Goal: Task Accomplishment & Management: Use online tool/utility

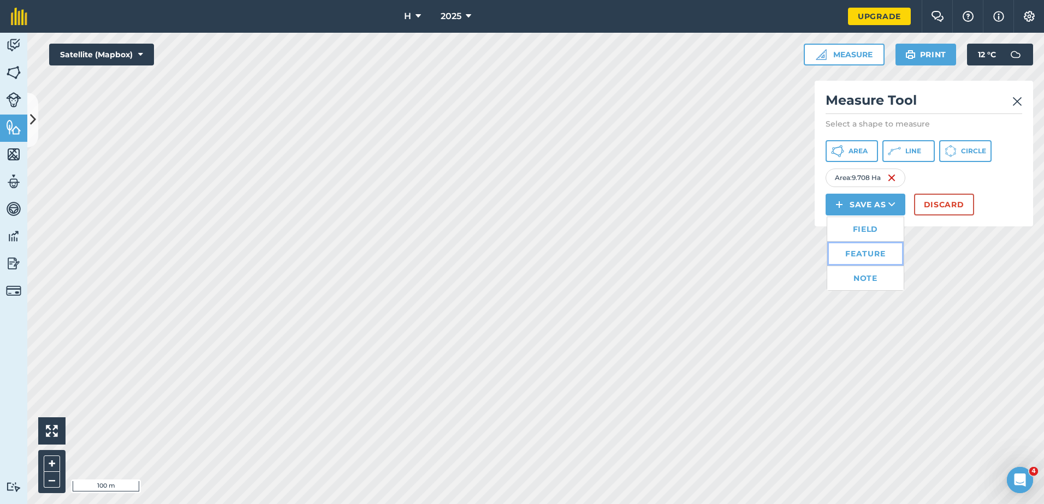
click at [865, 256] on link "Feature" at bounding box center [865, 254] width 76 height 24
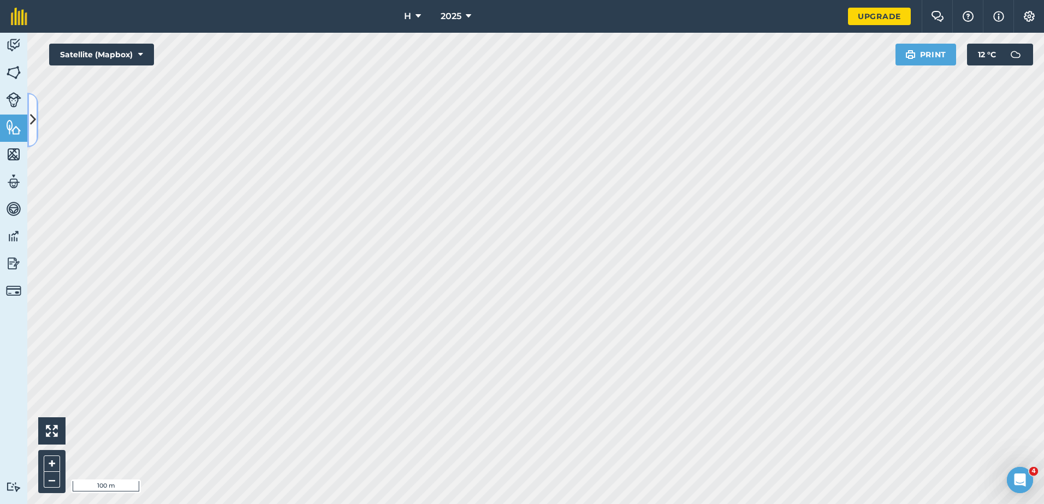
click at [30, 117] on icon at bounding box center [33, 119] width 6 height 19
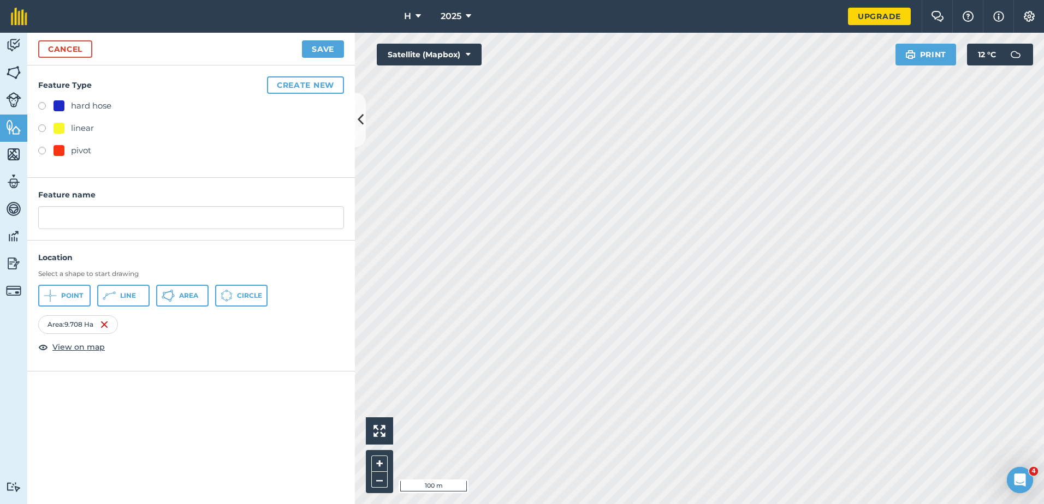
click at [31, 117] on div "Feature Type Create new hard hose linear pivot" at bounding box center [190, 121] width 327 height 112
drag, startPoint x: 73, startPoint y: 152, endPoint x: 93, endPoint y: 170, distance: 27.1
click at [72, 152] on div "pivot" at bounding box center [81, 150] width 20 height 13
radio input "true"
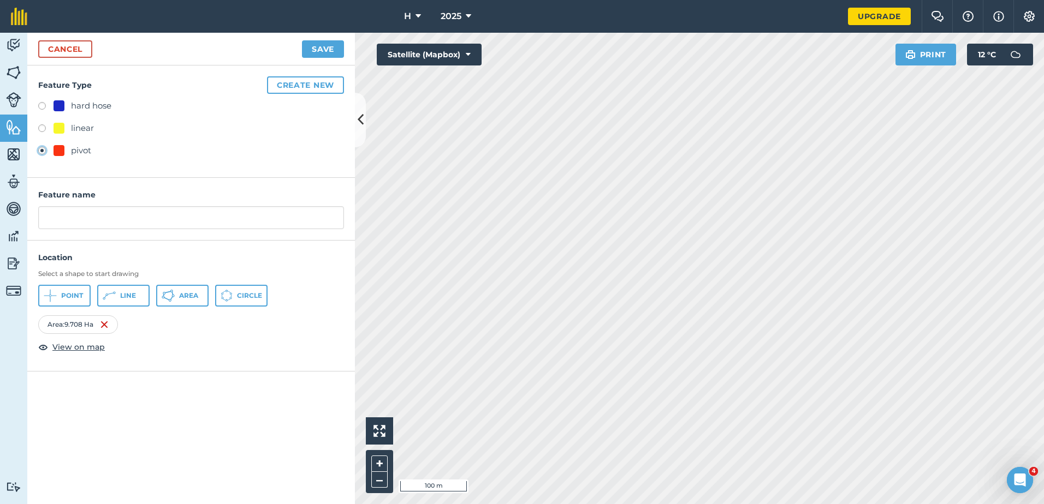
type input "pivot 4"
click at [322, 50] on button "Save" at bounding box center [323, 48] width 42 height 17
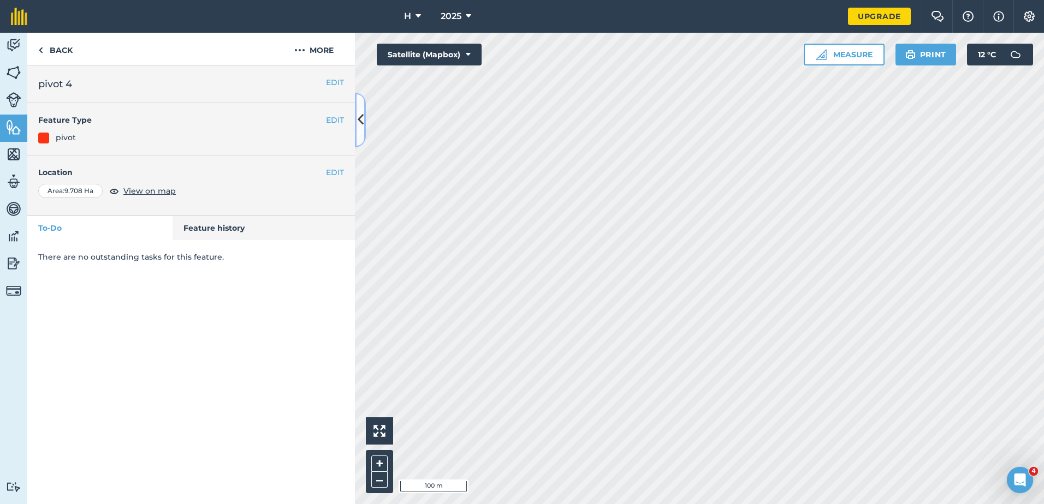
click at [360, 111] on icon at bounding box center [361, 119] width 6 height 19
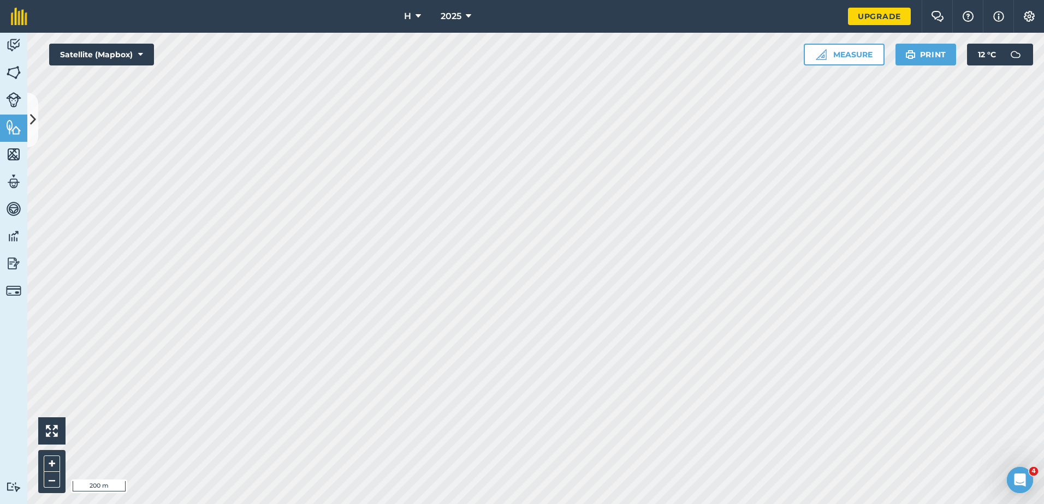
click at [518, 0] on html "H 2025 Upgrade Farm Chat Help Info Settings Map printing is not available on ou…" at bounding box center [522, 252] width 1044 height 504
click at [865, 58] on button "Measure" at bounding box center [843, 55] width 81 height 22
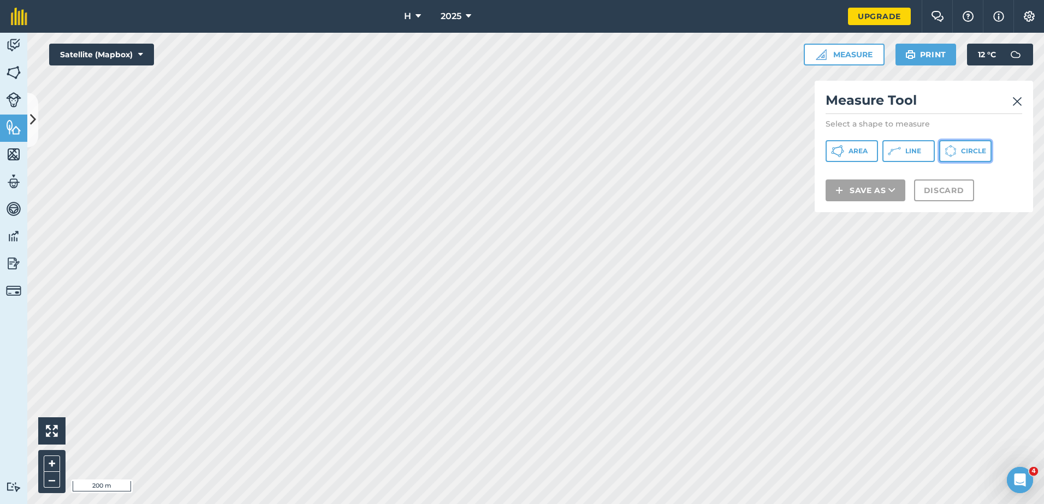
click at [844, 145] on icon at bounding box center [837, 151] width 13 height 13
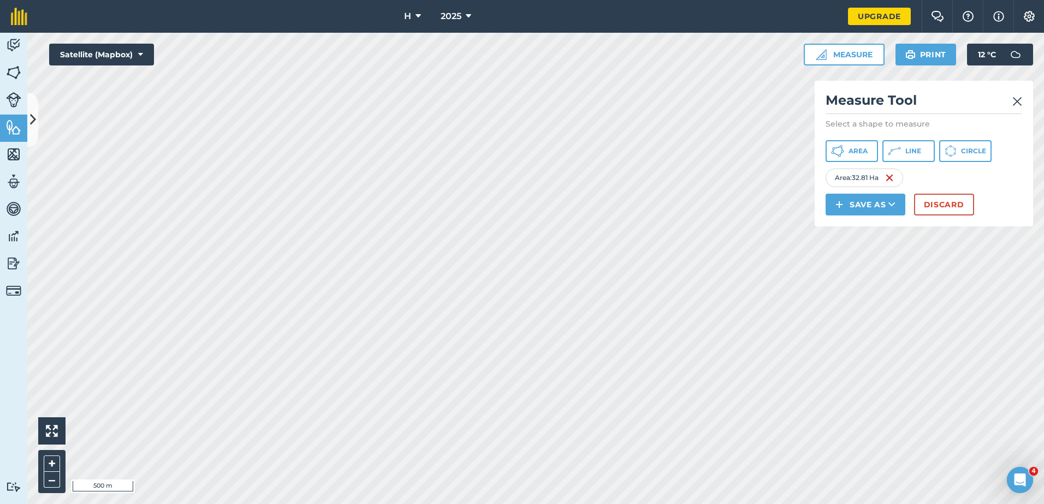
click at [1016, 103] on img at bounding box center [1017, 101] width 10 height 13
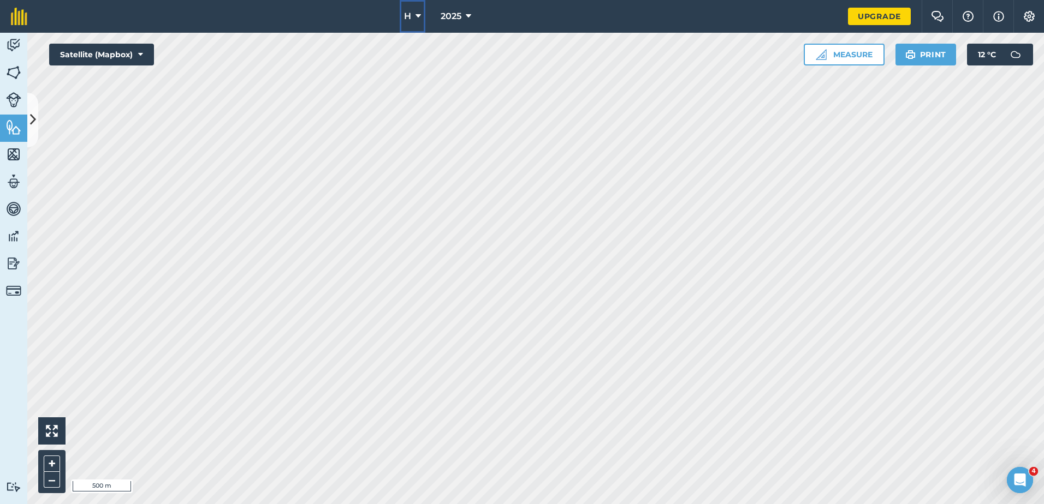
drag, startPoint x: 413, startPoint y: 8, endPoint x: 414, endPoint y: 15, distance: 7.7
click at [413, 9] on button "H" at bounding box center [413, 16] width 26 height 33
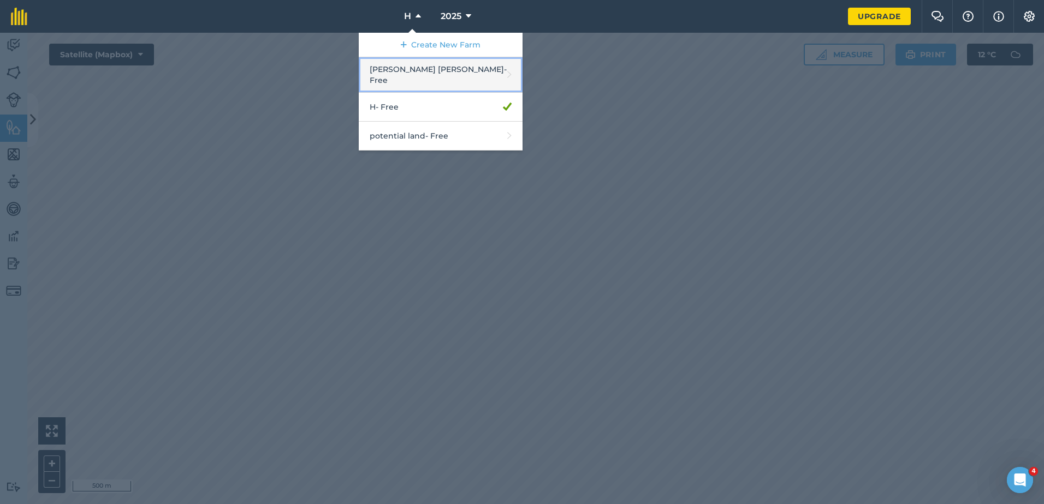
click at [419, 70] on link "[PERSON_NAME] [PERSON_NAME] - Free" at bounding box center [441, 74] width 164 height 35
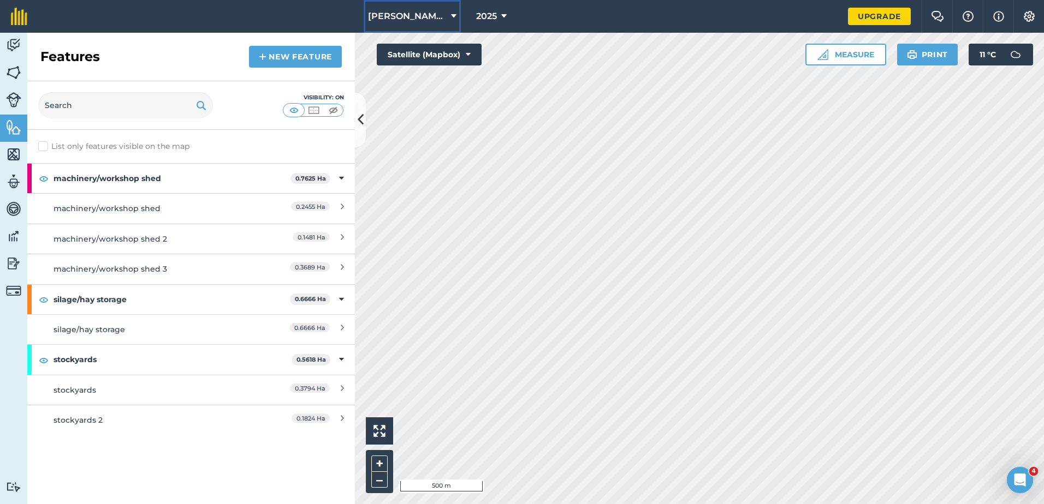
click at [431, 10] on span "[PERSON_NAME] [PERSON_NAME]" at bounding box center [407, 16] width 79 height 13
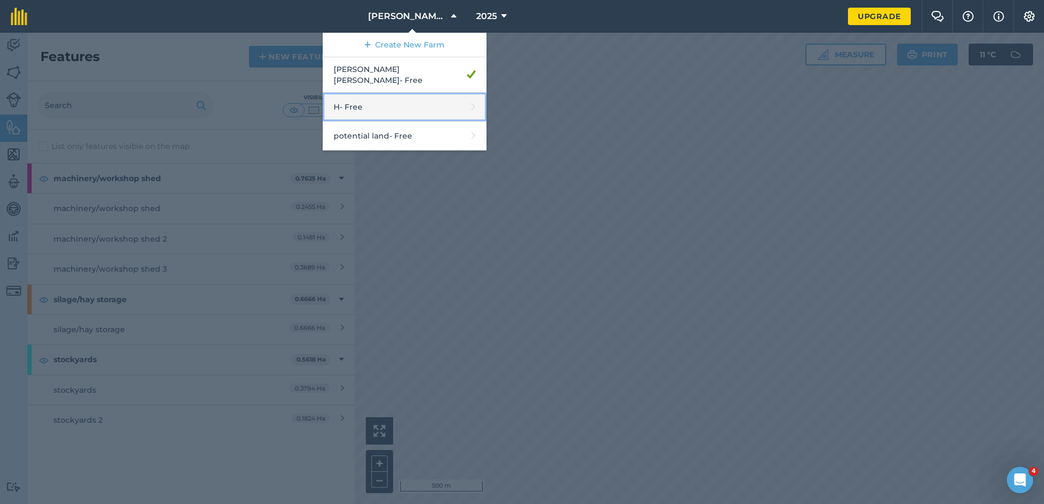
click at [421, 97] on link "H - Free" at bounding box center [405, 107] width 164 height 29
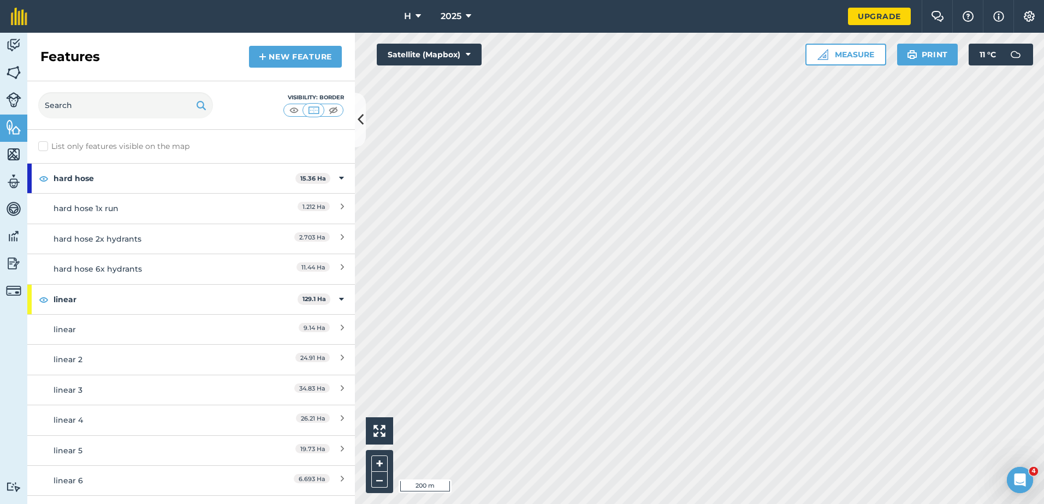
click at [587, 0] on html "H 2025 Upgrade Farm Chat Help Info Settings Map printing is not available on ou…" at bounding box center [522, 252] width 1044 height 504
click at [865, 49] on button "Measure" at bounding box center [845, 55] width 81 height 22
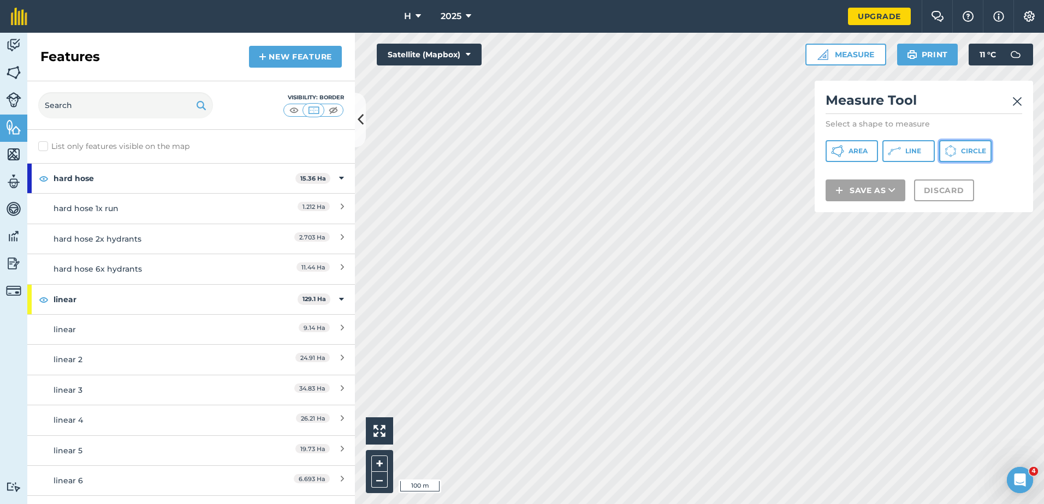
click at [844, 147] on icon at bounding box center [837, 151] width 13 height 13
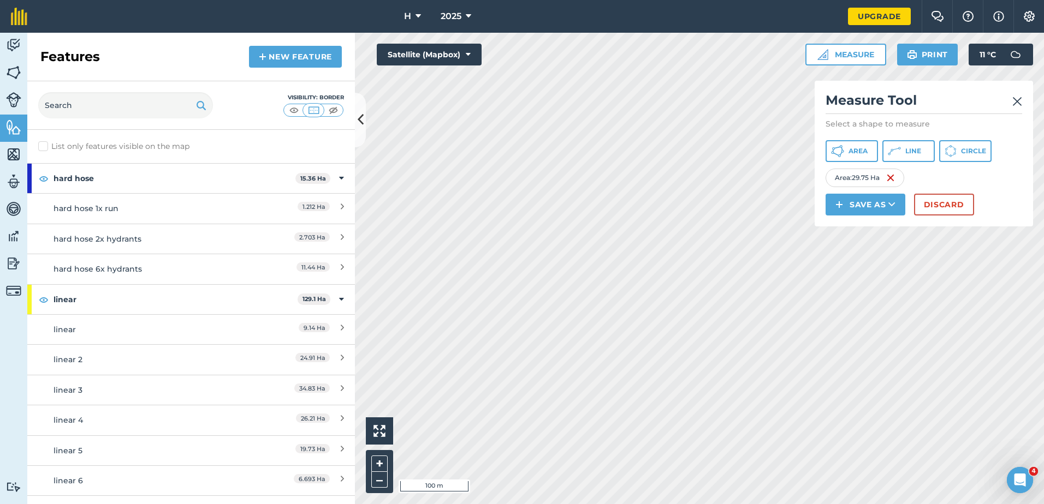
click at [842, 160] on div "Click to start drawing i 100 m + – Satellite (Mapbox) Measure Measure Tool Sele…" at bounding box center [699, 269] width 689 height 472
click at [853, 192] on div "Measure Tool Select a shape to measure Area Line Circle Area : 8.891 Ha Save as…" at bounding box center [923, 154] width 218 height 146
click at [848, 202] on button "Save as" at bounding box center [865, 205] width 80 height 22
click at [847, 252] on link "Feature" at bounding box center [865, 254] width 76 height 24
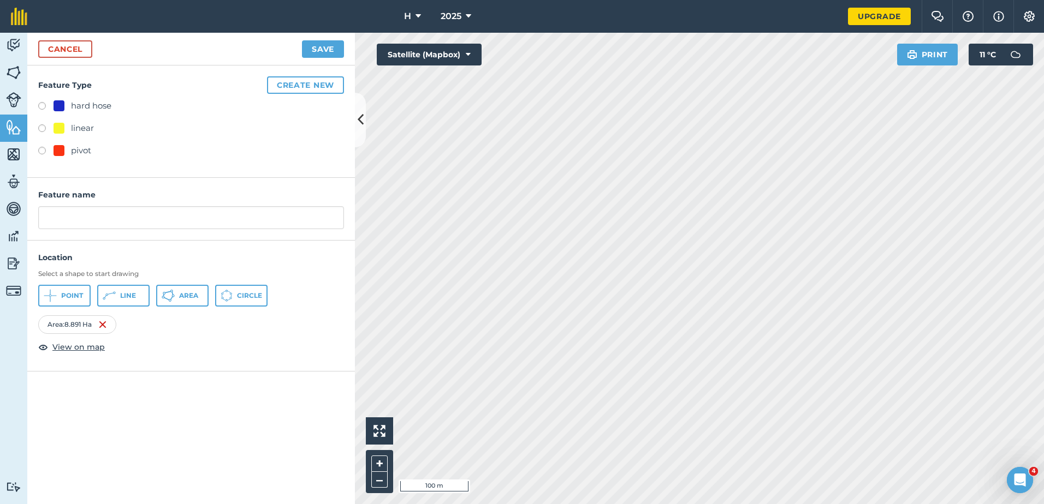
click at [55, 148] on div at bounding box center [58, 150] width 11 height 11
radio input "true"
type input "pivot 5"
click at [339, 56] on button "Save" at bounding box center [323, 48] width 42 height 17
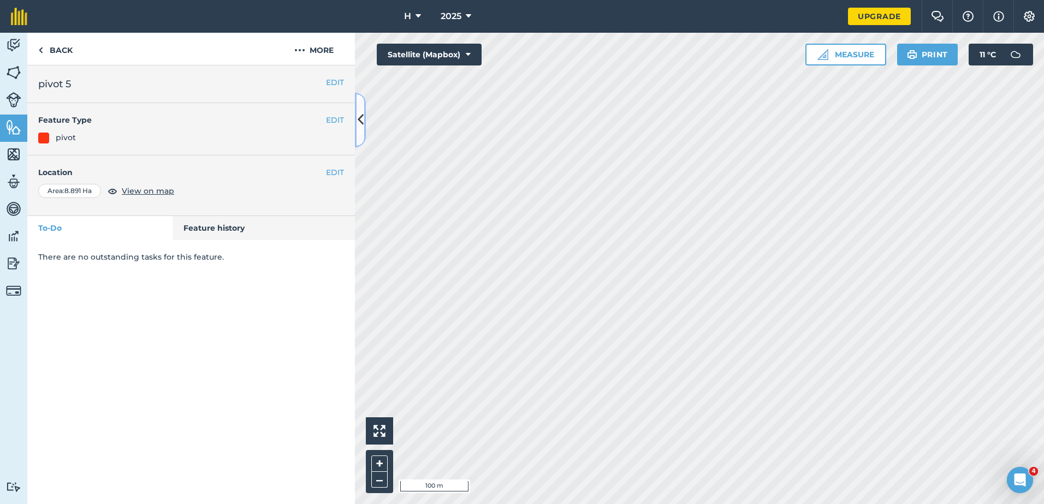
click at [359, 118] on icon at bounding box center [361, 119] width 6 height 19
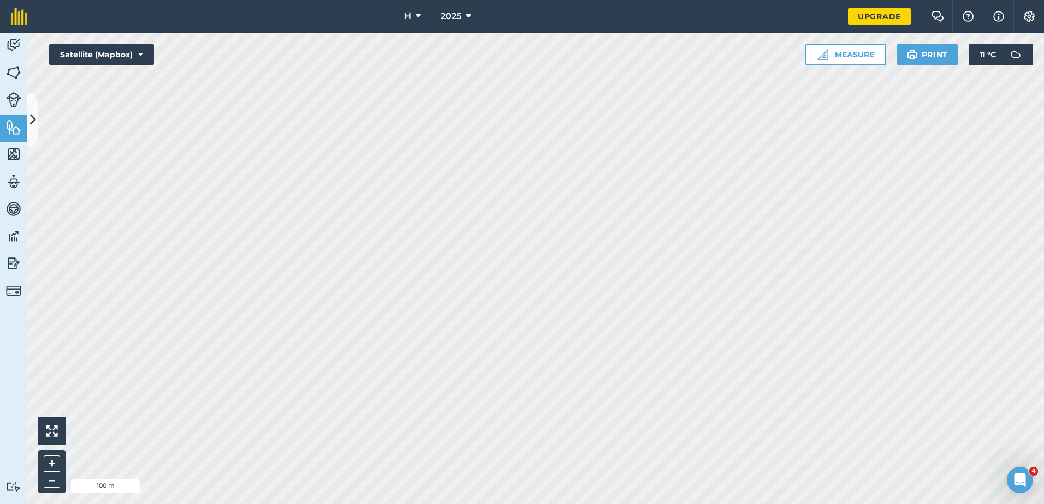
click at [38, 132] on div "Activity Fields Livestock Features Maps Team Vehicles Data Reporting Billing Tu…" at bounding box center [522, 269] width 1044 height 472
click at [38, 133] on button at bounding box center [32, 120] width 11 height 55
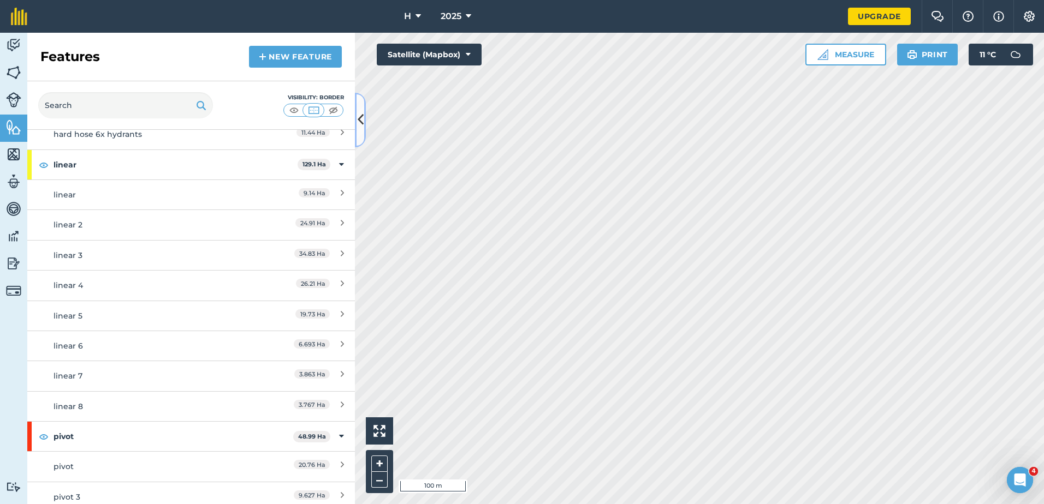
scroll to position [203, 0]
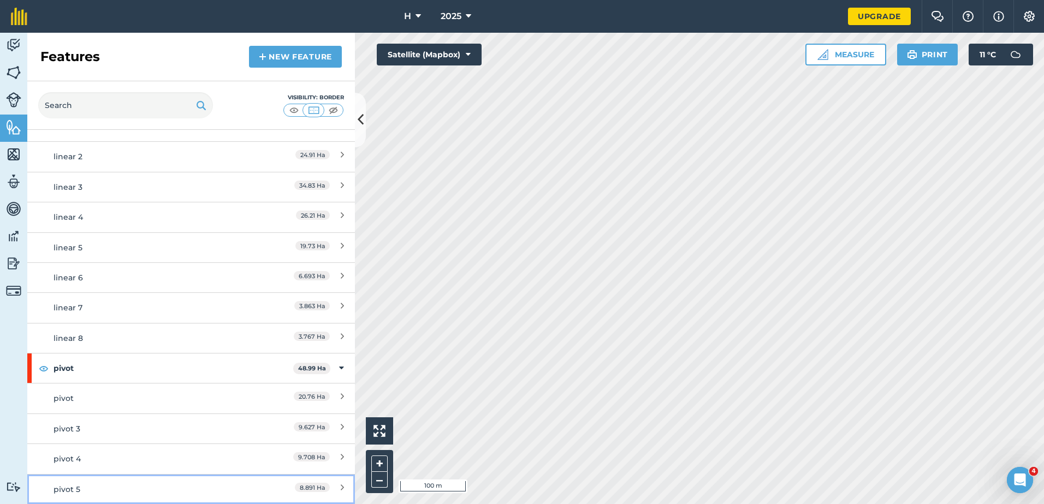
click at [273, 493] on div "8.891 Ha" at bounding box center [295, 490] width 97 height 12
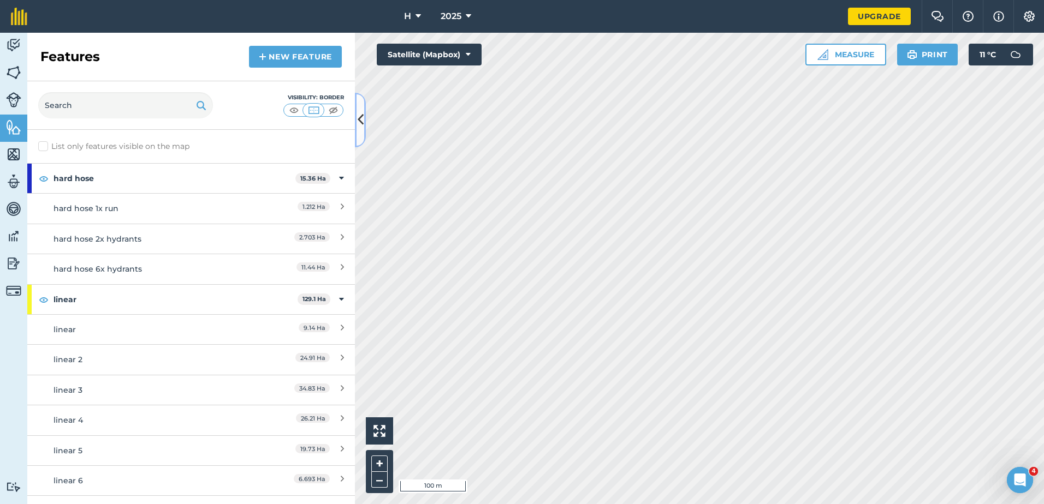
click at [359, 118] on icon at bounding box center [361, 119] width 6 height 19
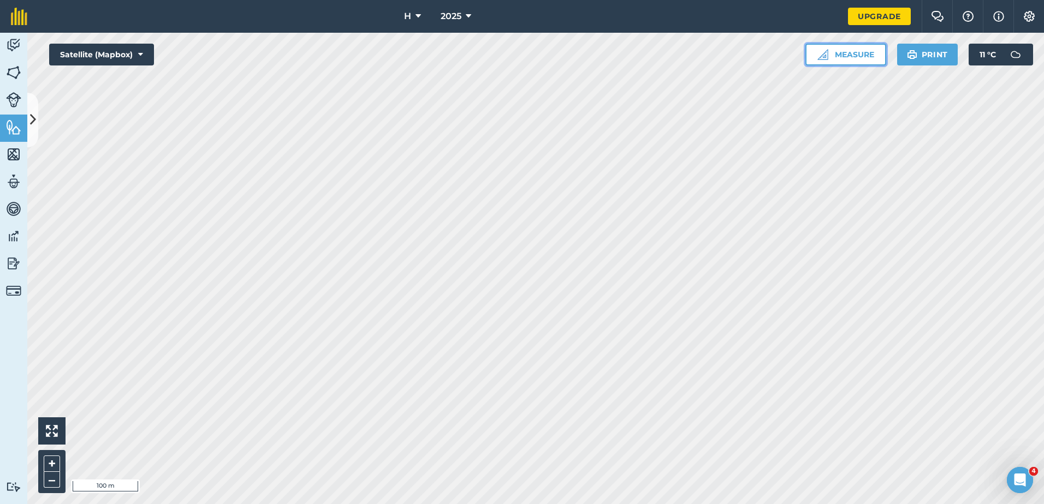
click at [873, 55] on button "Measure" at bounding box center [845, 55] width 81 height 22
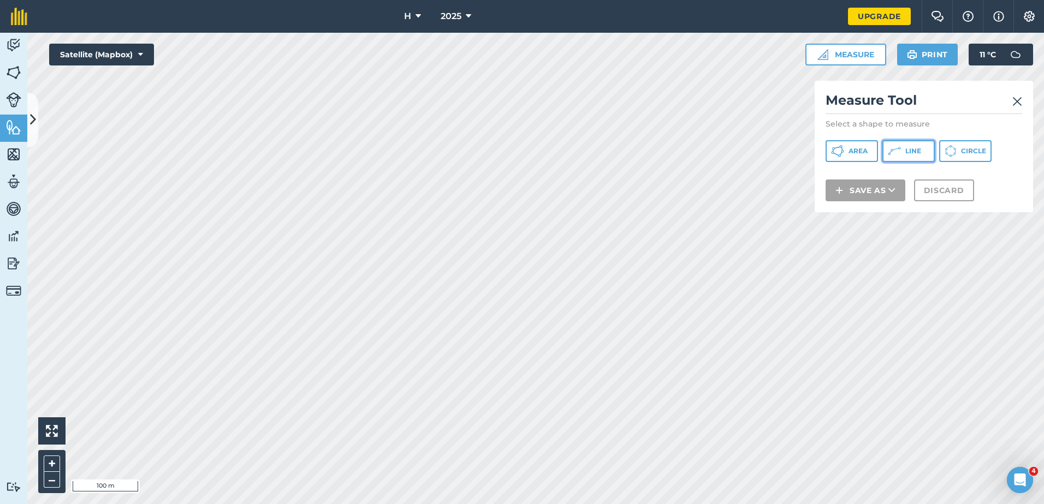
click at [844, 157] on icon at bounding box center [837, 151] width 13 height 13
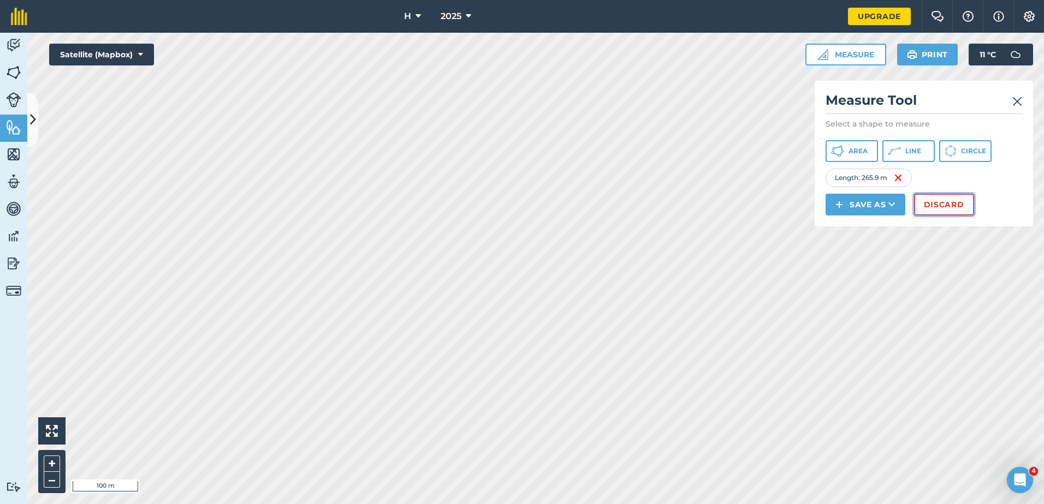
click at [931, 209] on button "Discard" at bounding box center [944, 205] width 60 height 22
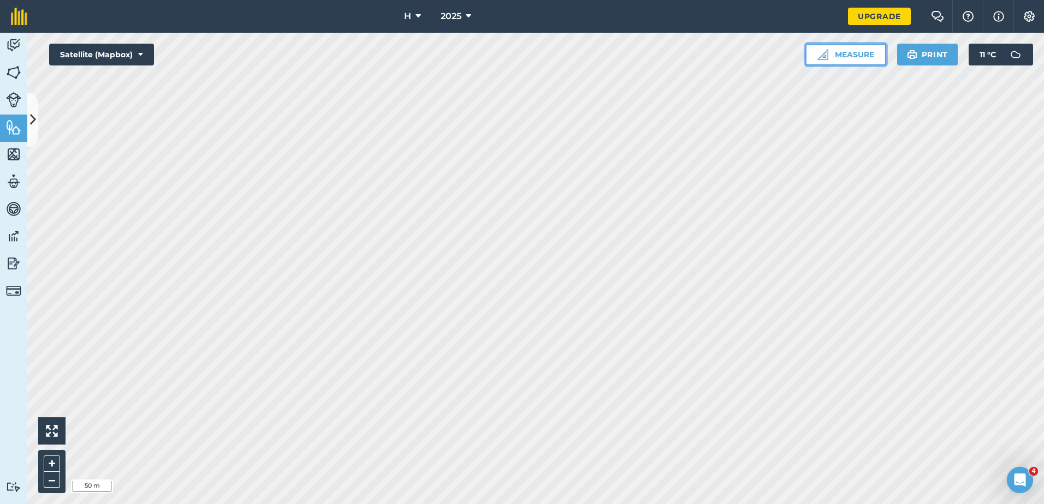
click at [883, 46] on button "Measure" at bounding box center [845, 55] width 81 height 22
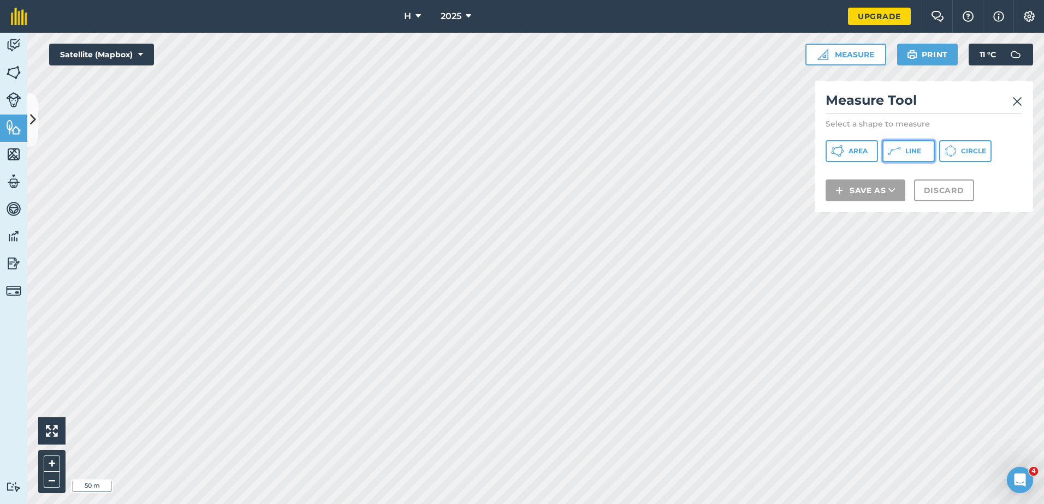
click at [844, 150] on icon at bounding box center [837, 151] width 13 height 13
drag, startPoint x: 847, startPoint y: 153, endPoint x: 863, endPoint y: 150, distance: 16.1
click at [849, 152] on button "Area" at bounding box center [851, 151] width 52 height 22
click at [908, 152] on span "Line" at bounding box center [913, 151] width 16 height 9
click at [864, 151] on span "Area" at bounding box center [857, 151] width 19 height 9
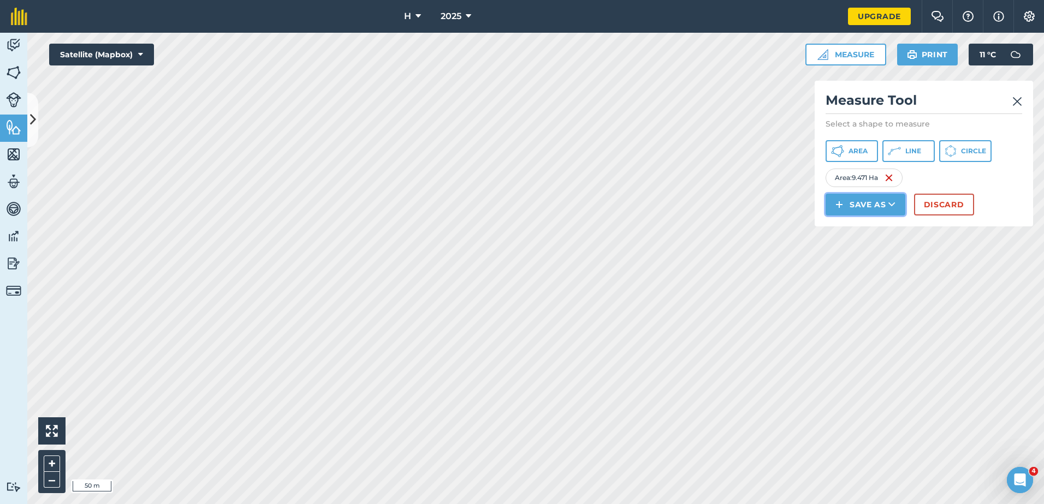
click at [851, 205] on button "Save as" at bounding box center [865, 205] width 80 height 22
click at [855, 255] on link "Feature" at bounding box center [865, 254] width 76 height 24
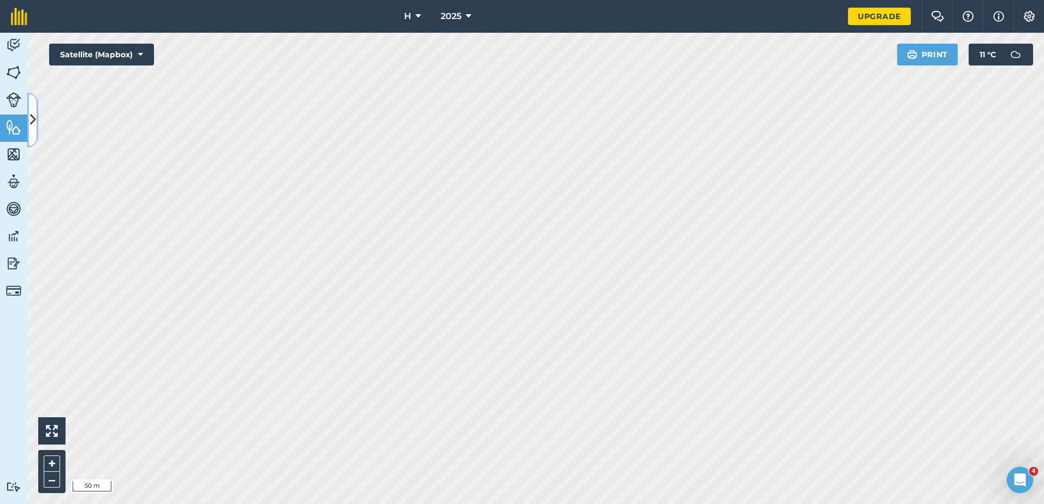
click at [36, 136] on button at bounding box center [32, 120] width 11 height 55
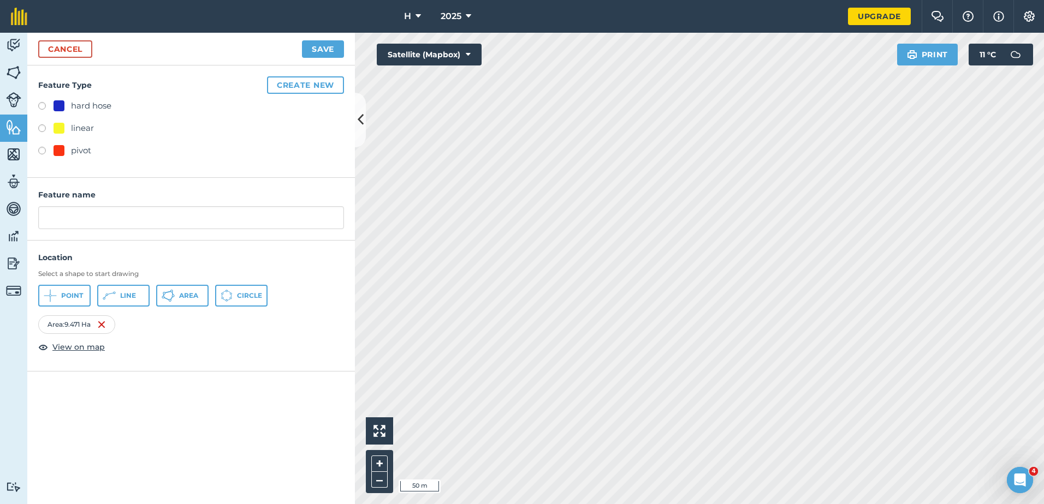
click at [91, 113] on div "hard hose" at bounding box center [191, 107] width 306 height 16
click at [93, 111] on div "hard hose" at bounding box center [91, 105] width 40 height 13
radio input "true"
type input "hard hose"
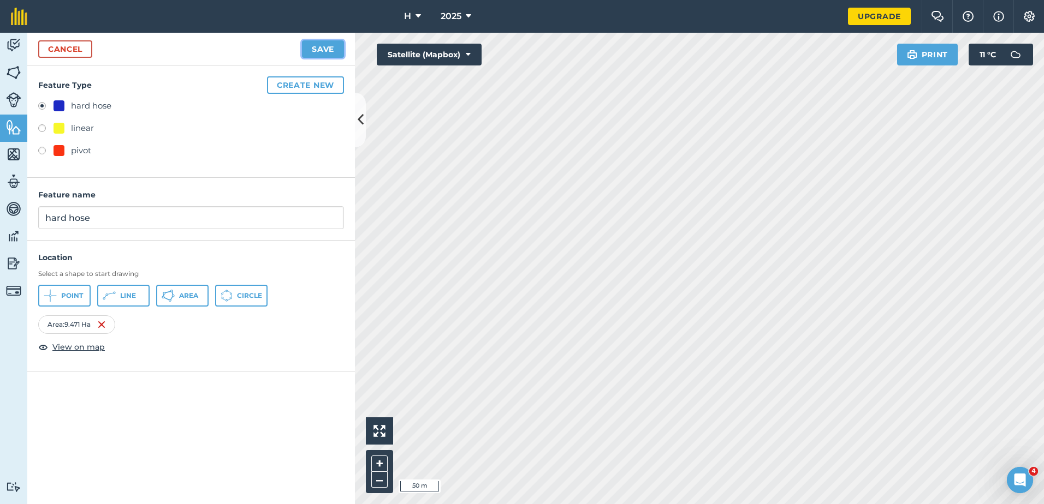
click at [332, 53] on button "Save" at bounding box center [323, 48] width 42 height 17
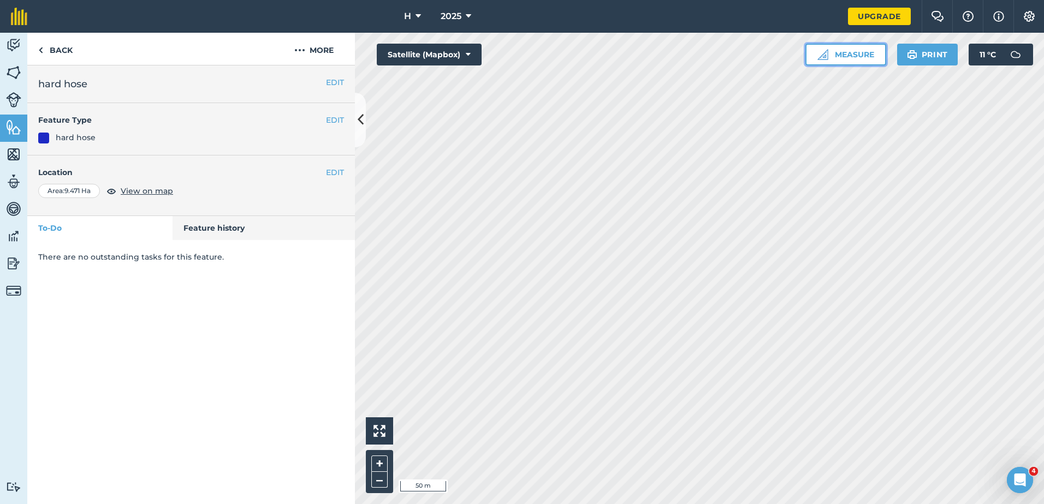
click at [856, 53] on button "Measure" at bounding box center [845, 55] width 81 height 22
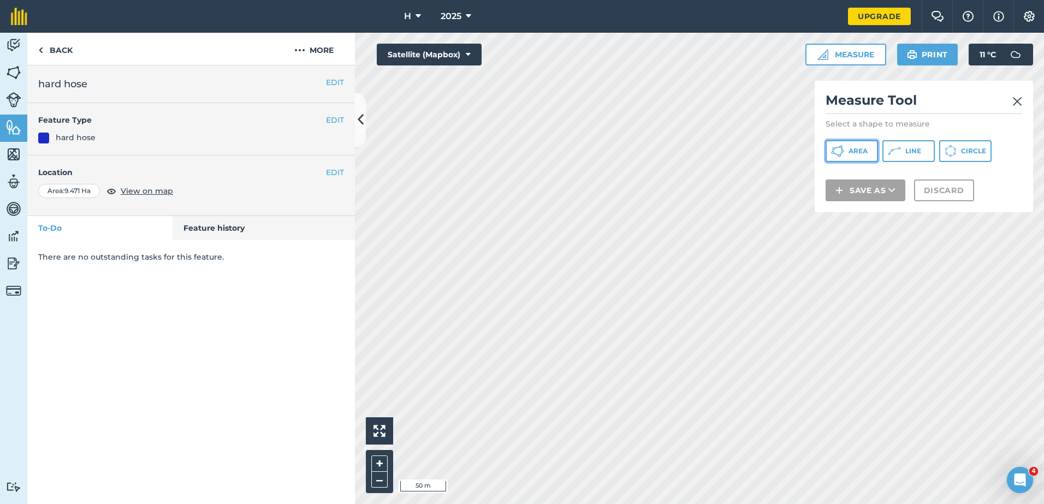
click at [867, 147] on button "Area" at bounding box center [851, 151] width 52 height 22
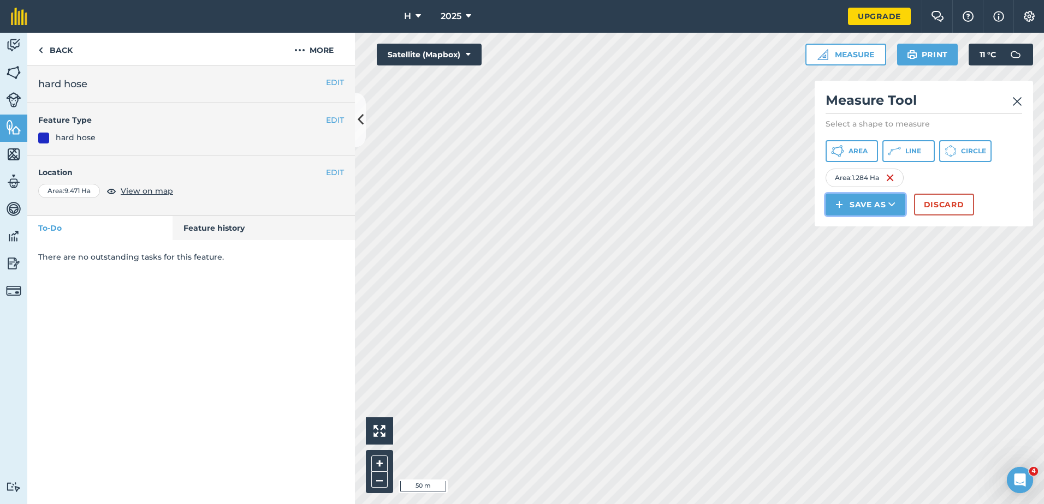
click at [883, 204] on button "Save as" at bounding box center [865, 205] width 80 height 22
click at [861, 248] on link "Feature" at bounding box center [865, 254] width 76 height 24
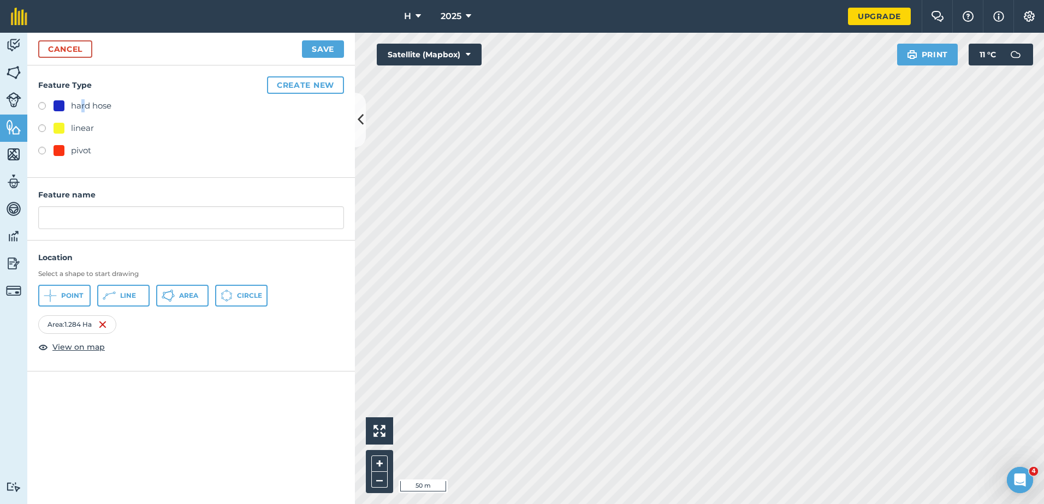
click at [85, 109] on div "hard hose" at bounding box center [91, 105] width 40 height 13
click at [42, 109] on label at bounding box center [45, 107] width 15 height 11
radio input "true"
type input "hard hose 2"
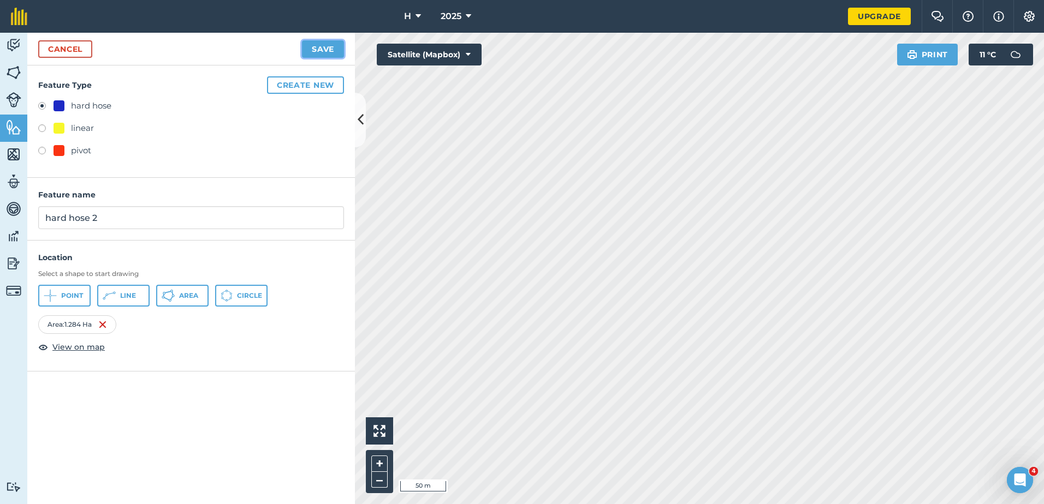
click at [323, 57] on button "Save" at bounding box center [323, 48] width 42 height 17
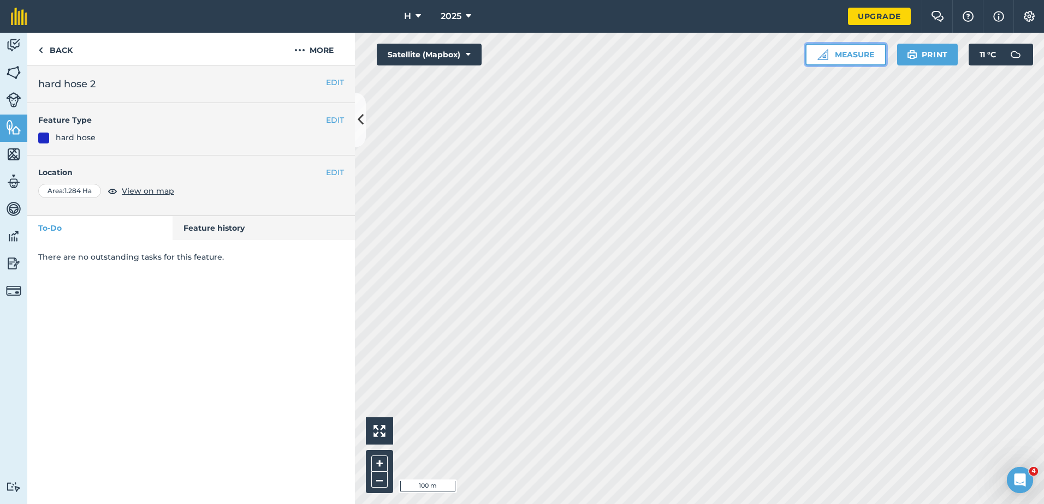
click at [833, 56] on button "Measure" at bounding box center [845, 55] width 81 height 22
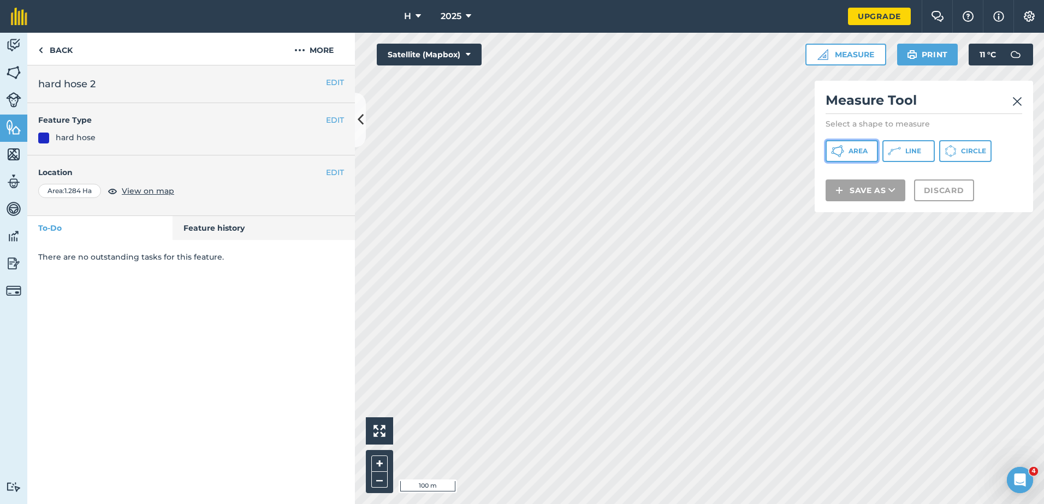
click at [849, 153] on span "Area" at bounding box center [857, 151] width 19 height 9
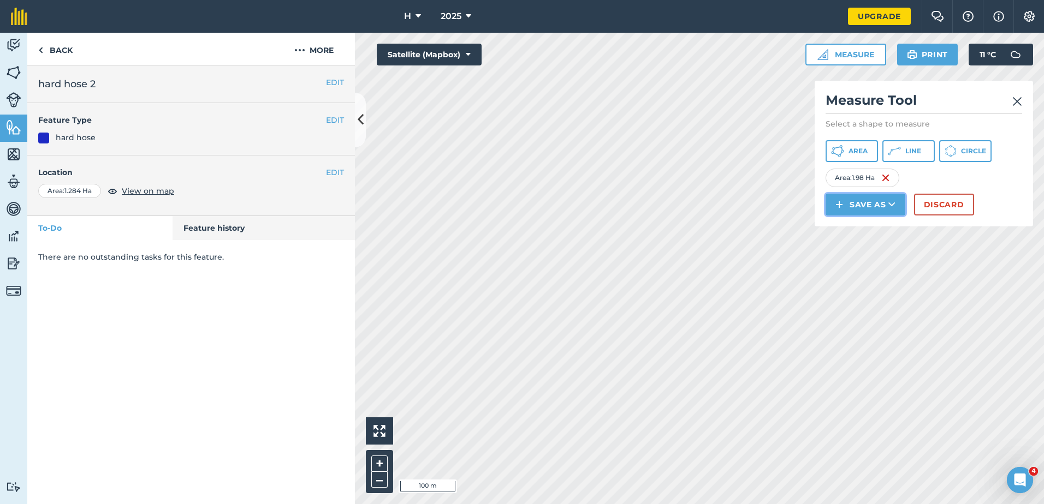
click at [841, 209] on img at bounding box center [839, 204] width 8 height 13
click at [856, 258] on link "Feature" at bounding box center [865, 254] width 76 height 24
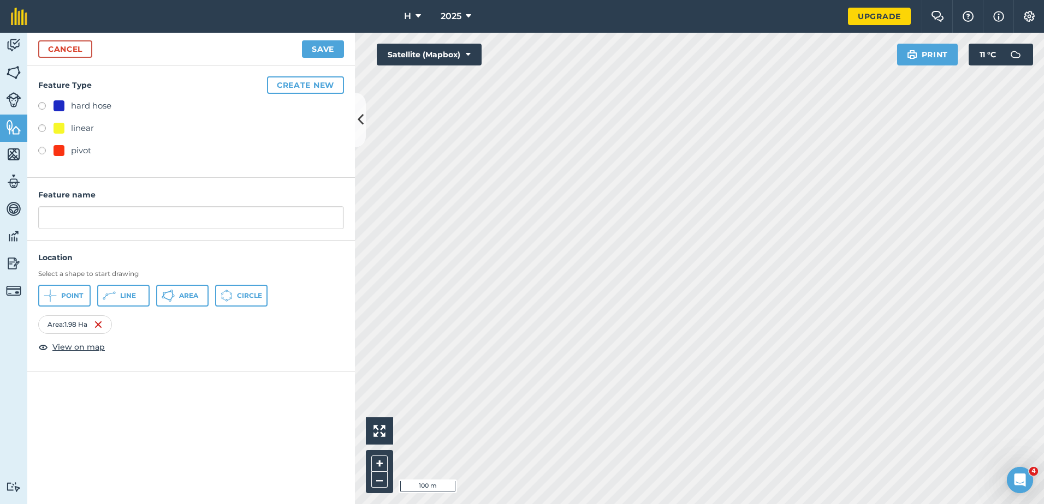
click at [38, 104] on label at bounding box center [45, 107] width 15 height 11
radio input "true"
type input "hard hose 3"
click at [333, 56] on button "Save" at bounding box center [323, 48] width 42 height 17
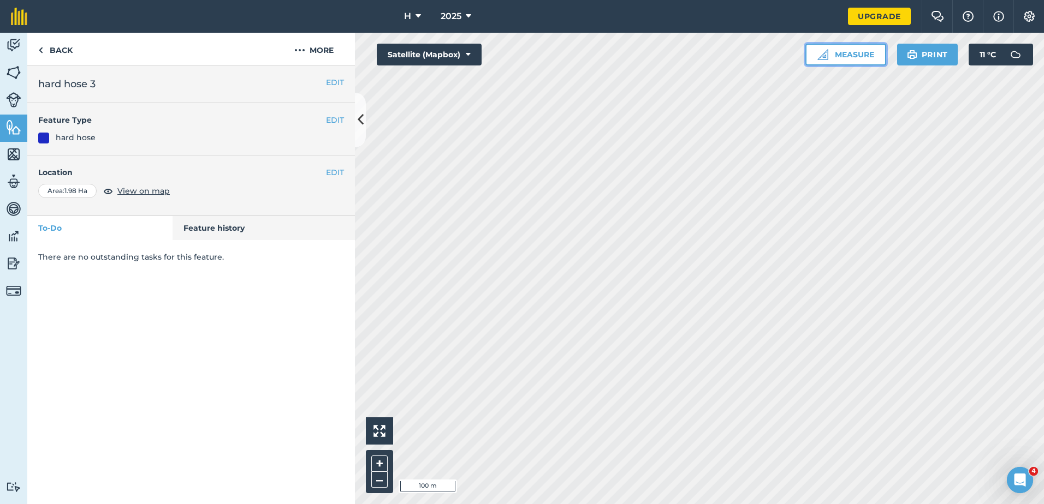
click at [859, 56] on button "Measure" at bounding box center [845, 55] width 81 height 22
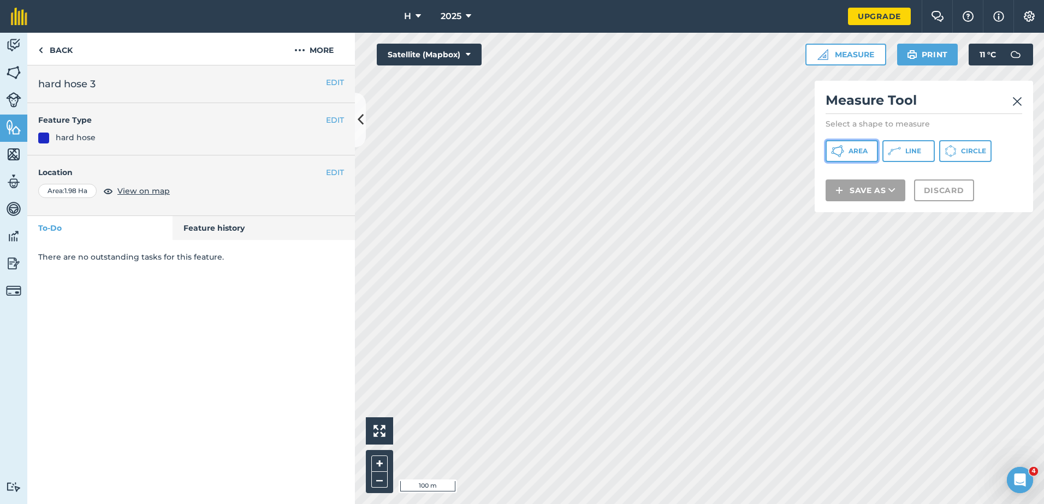
click at [853, 148] on span "Area" at bounding box center [857, 151] width 19 height 9
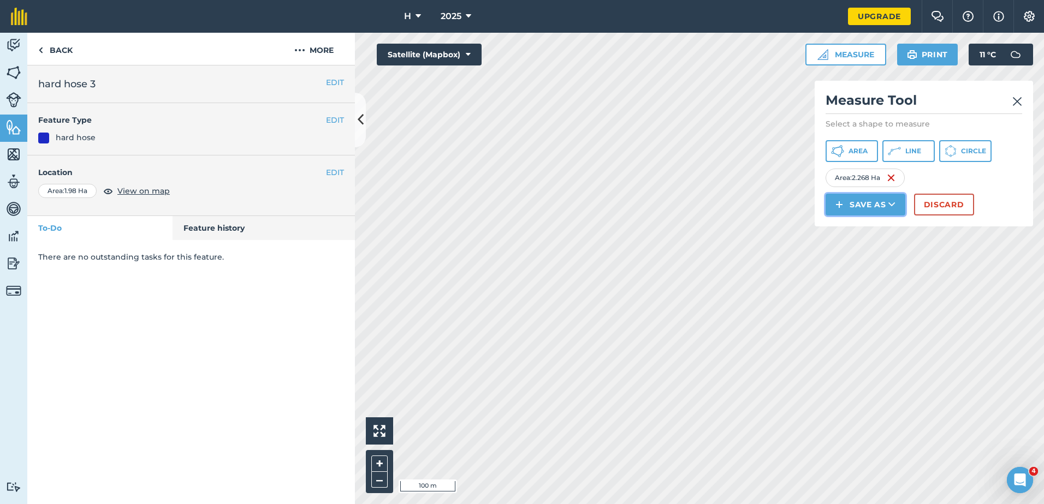
click at [838, 209] on img at bounding box center [839, 204] width 8 height 13
click at [831, 258] on link "Feature" at bounding box center [865, 254] width 76 height 24
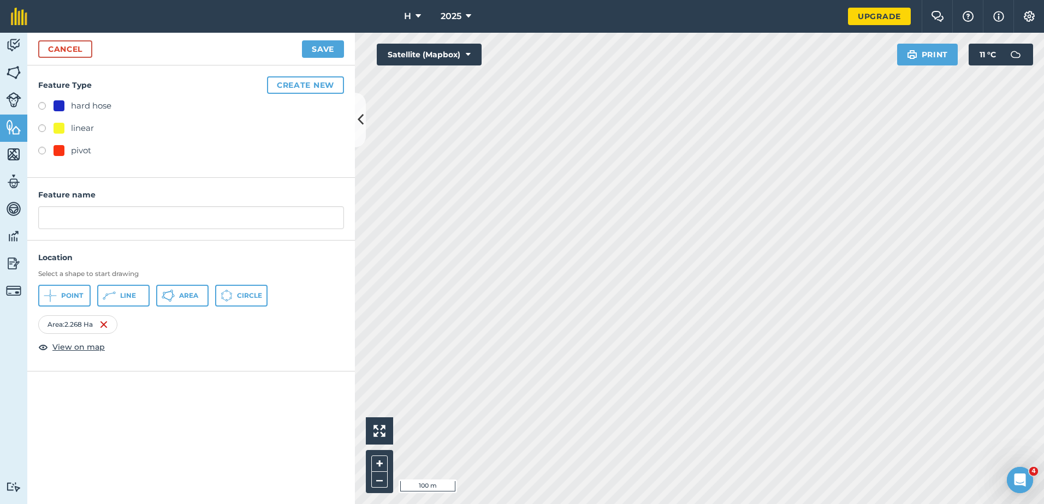
click at [49, 105] on label at bounding box center [45, 107] width 15 height 11
radio input "true"
type input "hard hose 4"
drag, startPoint x: 340, startPoint y: 47, endPoint x: 346, endPoint y: 49, distance: 6.2
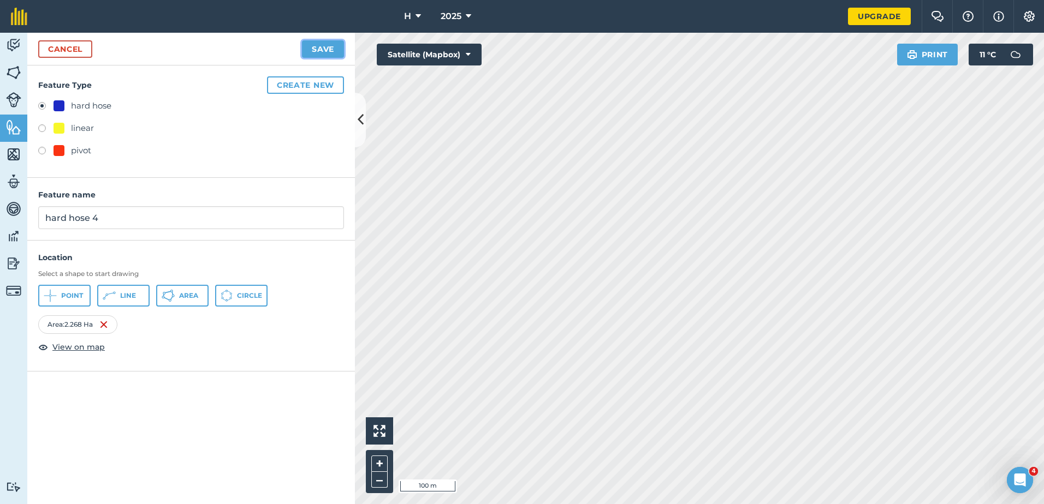
click at [339, 47] on button "Save" at bounding box center [323, 48] width 42 height 17
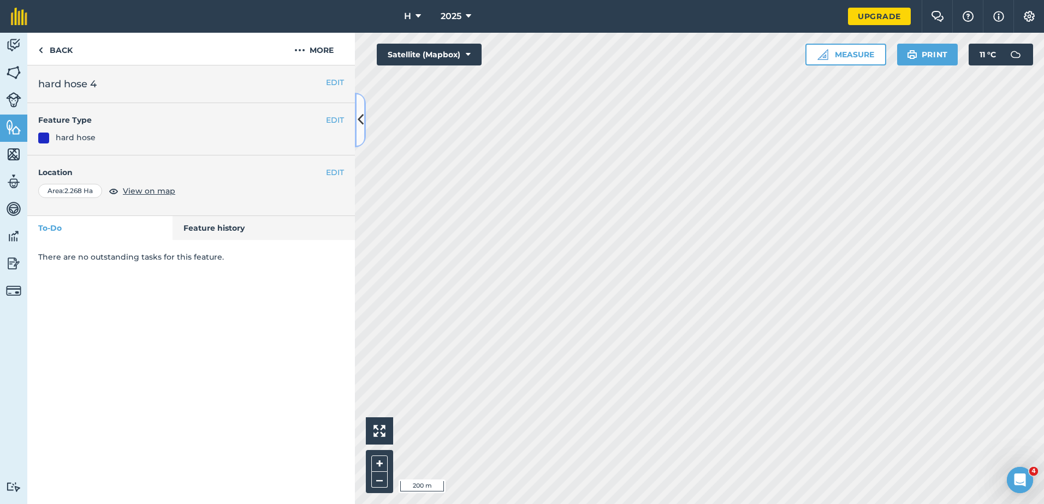
click at [358, 119] on button at bounding box center [360, 120] width 11 height 55
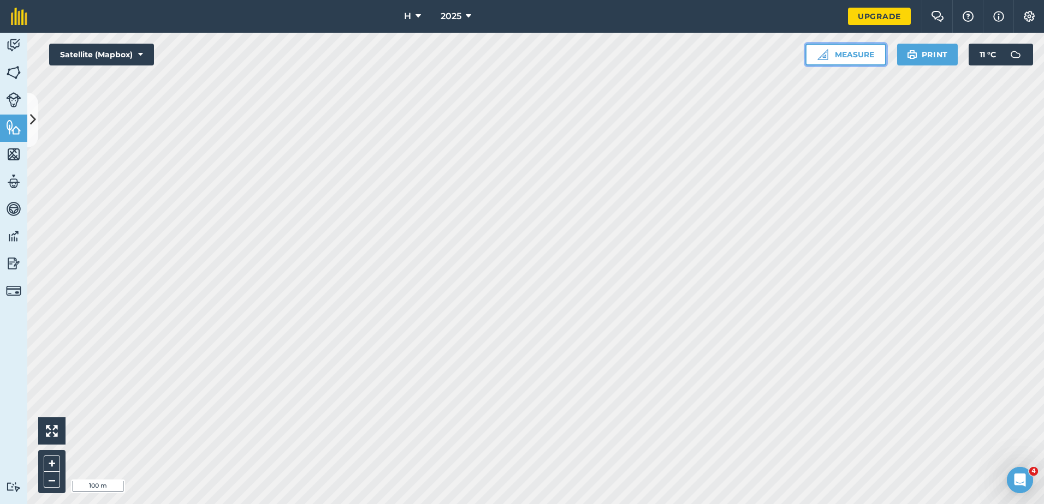
click at [841, 49] on button "Measure" at bounding box center [845, 55] width 81 height 22
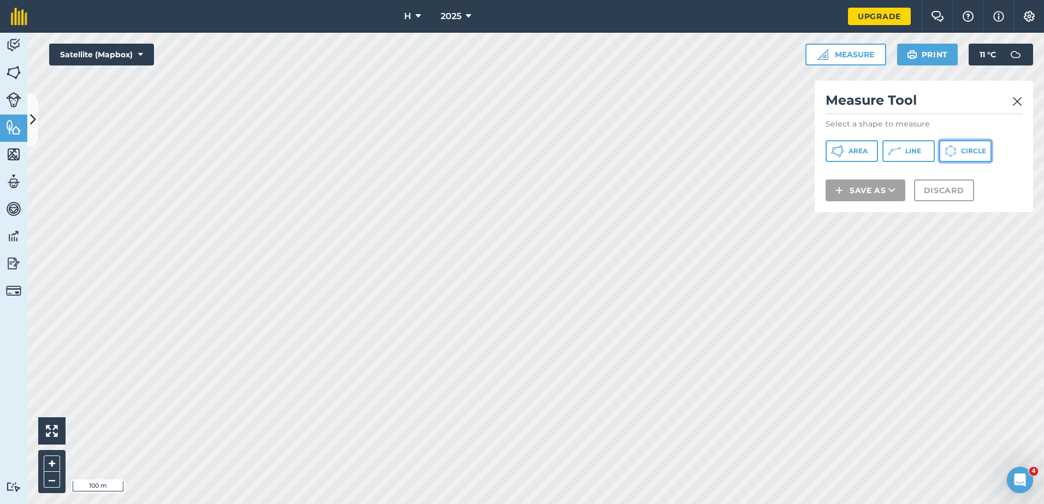
click at [844, 150] on icon at bounding box center [837, 151] width 13 height 13
drag, startPoint x: 867, startPoint y: 157, endPoint x: 907, endPoint y: 152, distance: 40.1
click at [868, 157] on button "Area" at bounding box center [851, 151] width 52 height 22
drag, startPoint x: 951, startPoint y: 150, endPoint x: 892, endPoint y: 193, distance: 73.4
click at [844, 150] on icon at bounding box center [837, 151] width 13 height 13
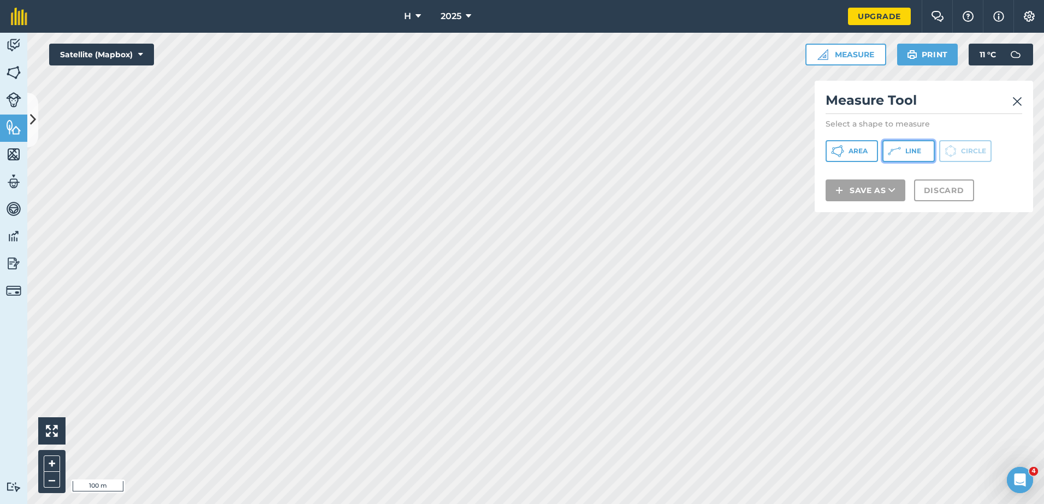
click at [844, 152] on icon at bounding box center [837, 151] width 13 height 13
click at [959, 151] on button "Circle" at bounding box center [965, 151] width 52 height 22
drag, startPoint x: 849, startPoint y: 158, endPoint x: 876, endPoint y: 149, distance: 28.7
click at [854, 155] on button "Area" at bounding box center [851, 151] width 52 height 22
click at [844, 156] on icon at bounding box center [837, 151] width 13 height 13
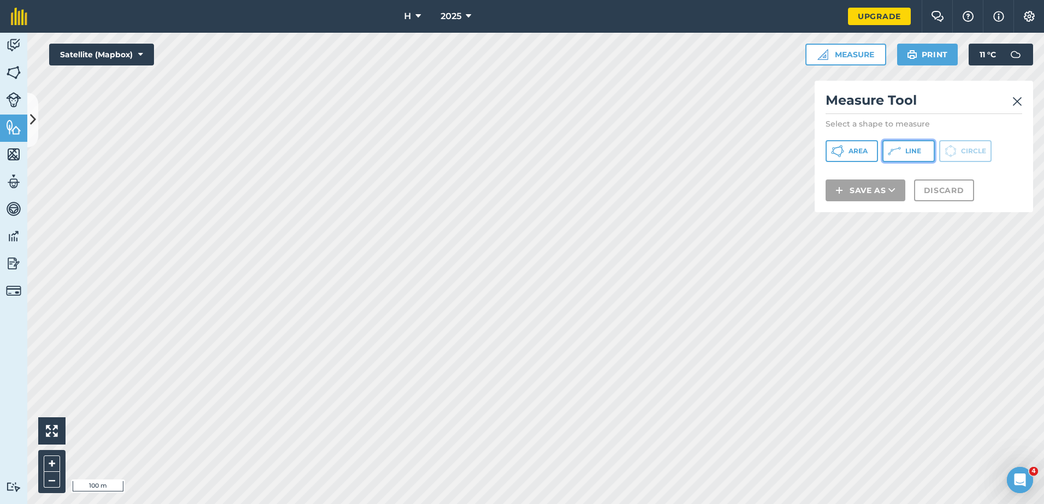
click at [922, 145] on button "Line" at bounding box center [908, 151] width 52 height 22
click at [962, 159] on button "Circle" at bounding box center [965, 151] width 52 height 22
drag, startPoint x: 861, startPoint y: 163, endPoint x: 871, endPoint y: 160, distance: 10.2
click at [861, 163] on div "Measure Tool Select a shape to measure Area Line Circle Save as Discard" at bounding box center [923, 147] width 218 height 132
click at [872, 147] on button "Area" at bounding box center [851, 151] width 52 height 22
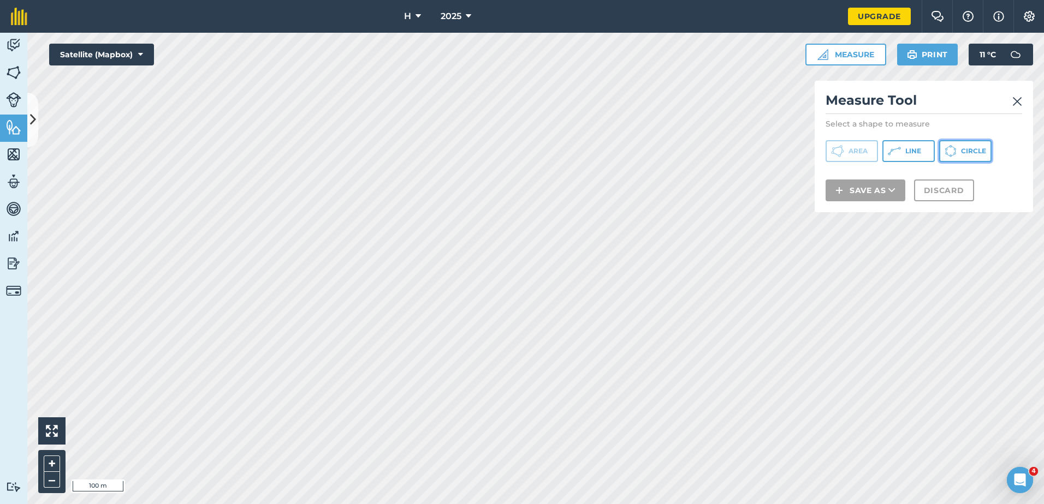
click at [944, 158] on button "Circle" at bounding box center [965, 151] width 52 height 22
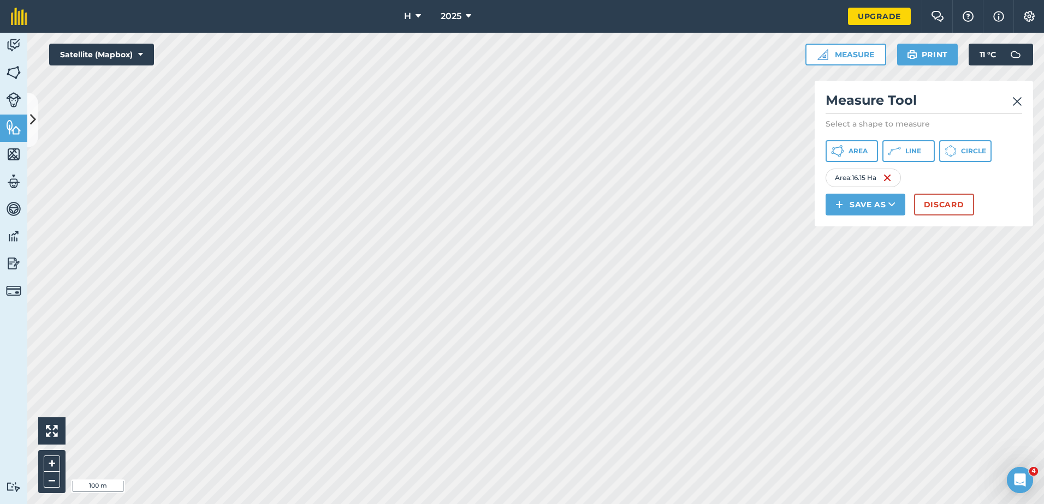
click at [1023, 104] on div "Measure Tool Select a shape to measure Area Line Circle Area : 16.15 Ha Save as…" at bounding box center [923, 154] width 218 height 146
click at [1018, 104] on img at bounding box center [1017, 101] width 10 height 13
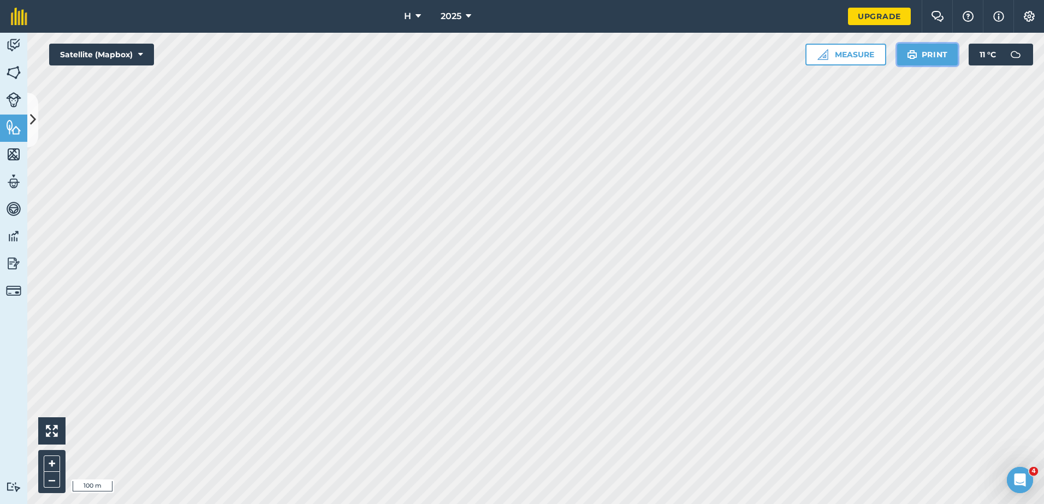
click at [930, 57] on button "Print" at bounding box center [927, 55] width 61 height 22
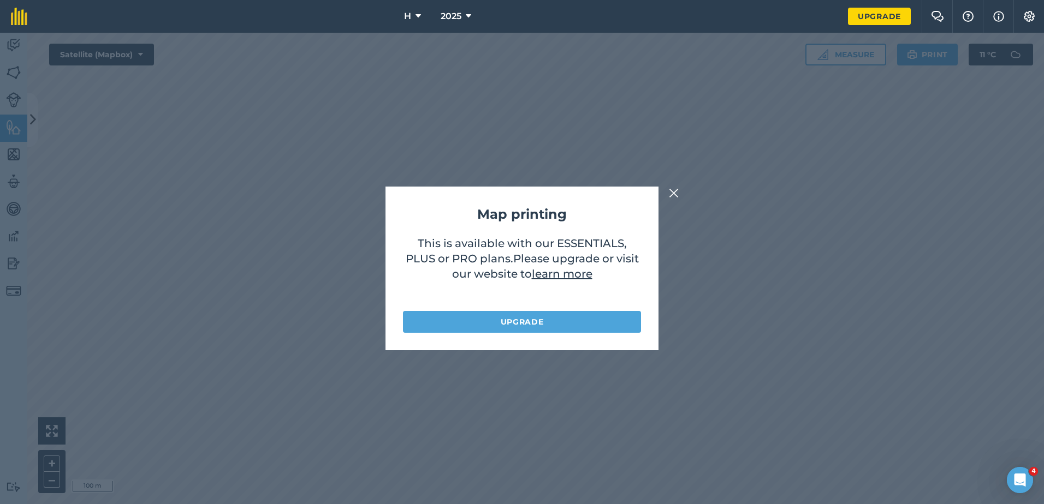
click at [668, 196] on button at bounding box center [673, 193] width 13 height 13
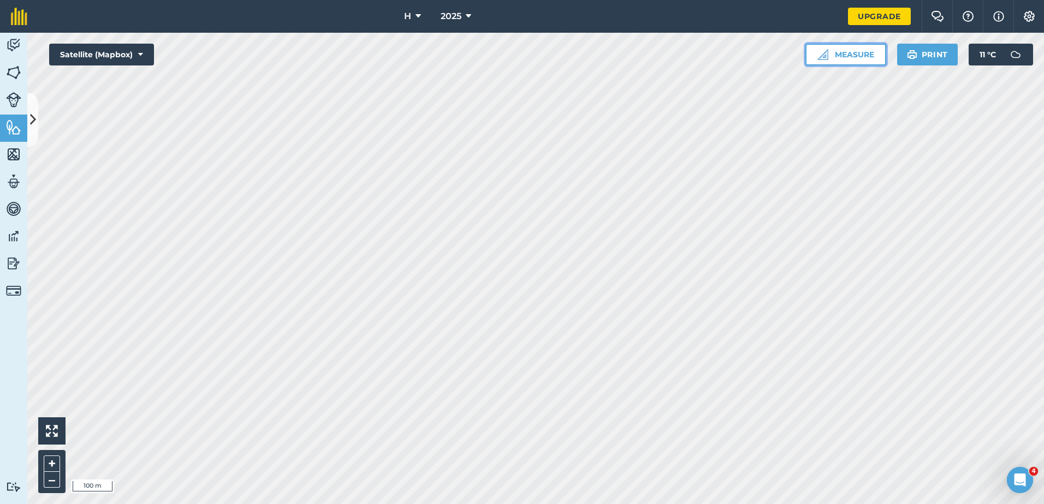
click at [847, 51] on button "Measure" at bounding box center [845, 55] width 81 height 22
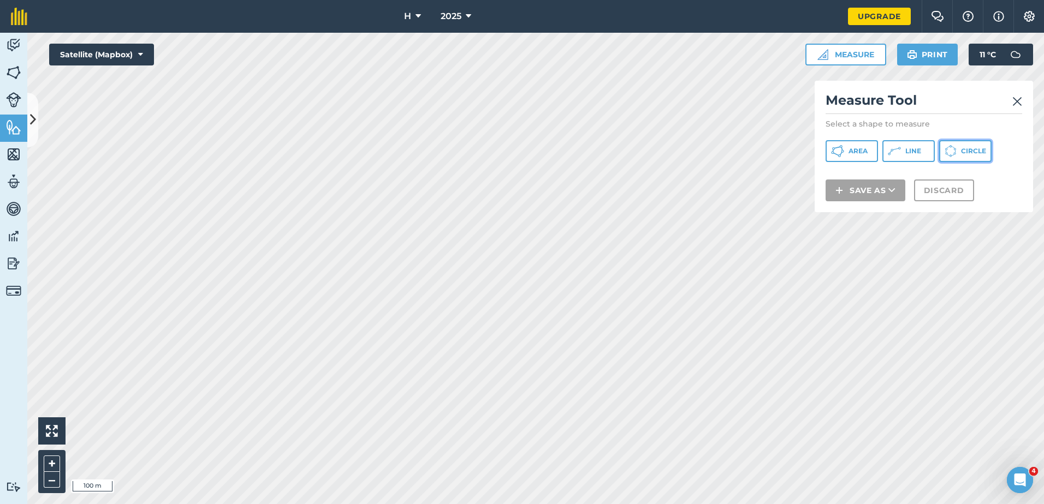
click at [844, 153] on icon at bounding box center [837, 151] width 13 height 13
click at [1020, 103] on img at bounding box center [1017, 101] width 10 height 13
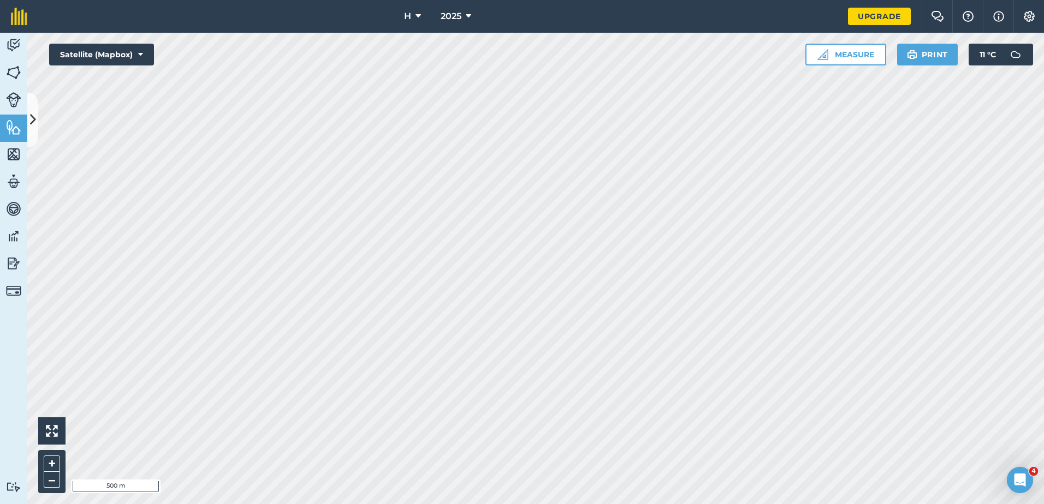
click at [849, 45] on div "Click to start drawing i 500 m + – Satellite (Mapbox) Measure Print 11 ° C" at bounding box center [535, 269] width 1016 height 472
click at [843, 53] on button "Measure" at bounding box center [845, 55] width 81 height 22
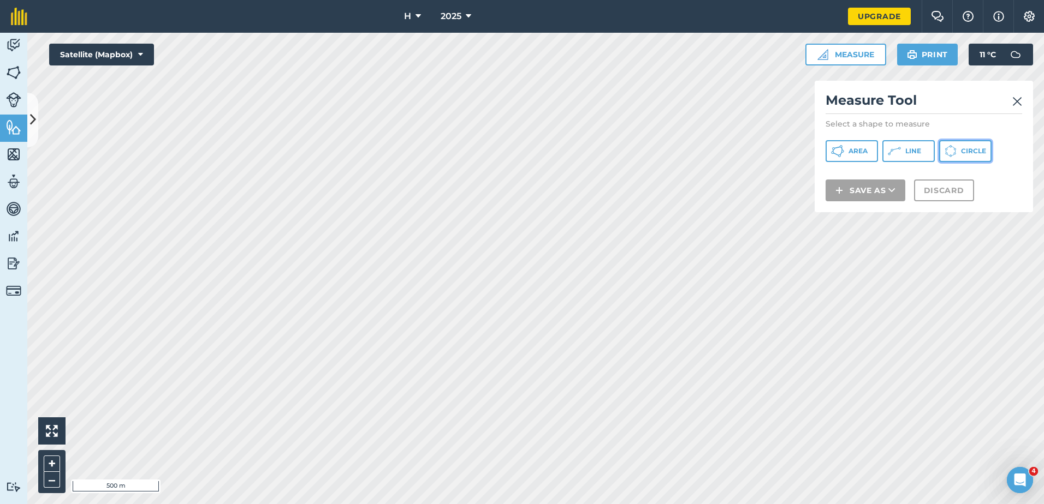
click at [957, 150] on button "Circle" at bounding box center [965, 151] width 52 height 22
click at [921, 146] on button "Line" at bounding box center [908, 151] width 52 height 22
click at [962, 153] on span "Circle" at bounding box center [973, 151] width 25 height 9
click at [1030, 103] on div "Measure Tool Select a shape to measure Area Line Circle Save as Discard" at bounding box center [923, 147] width 218 height 132
click at [1023, 99] on div "Measure Tool Select a shape to measure Area Line Circle Save as Discard" at bounding box center [923, 147] width 218 height 132
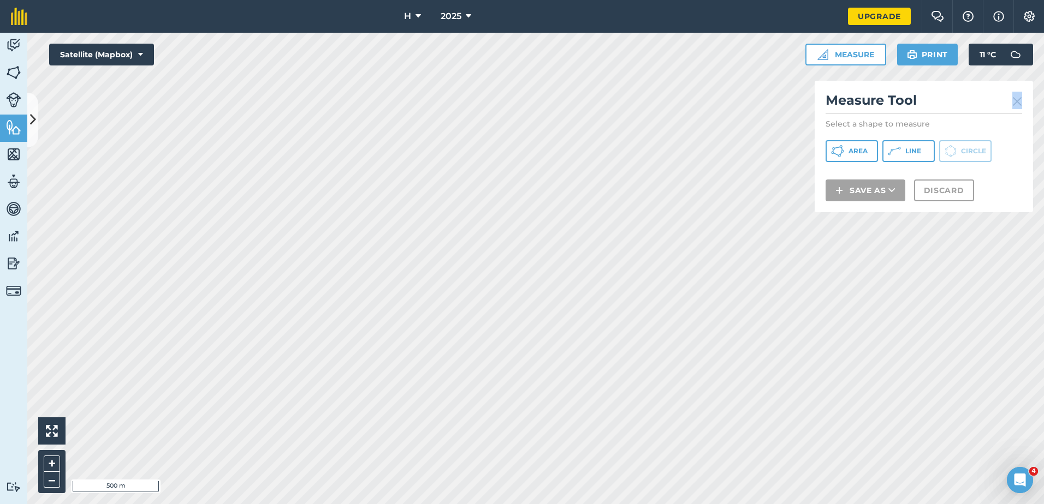
click at [1012, 94] on h2 "Measure Tool" at bounding box center [923, 103] width 196 height 22
click at [1019, 98] on img at bounding box center [1017, 101] width 10 height 13
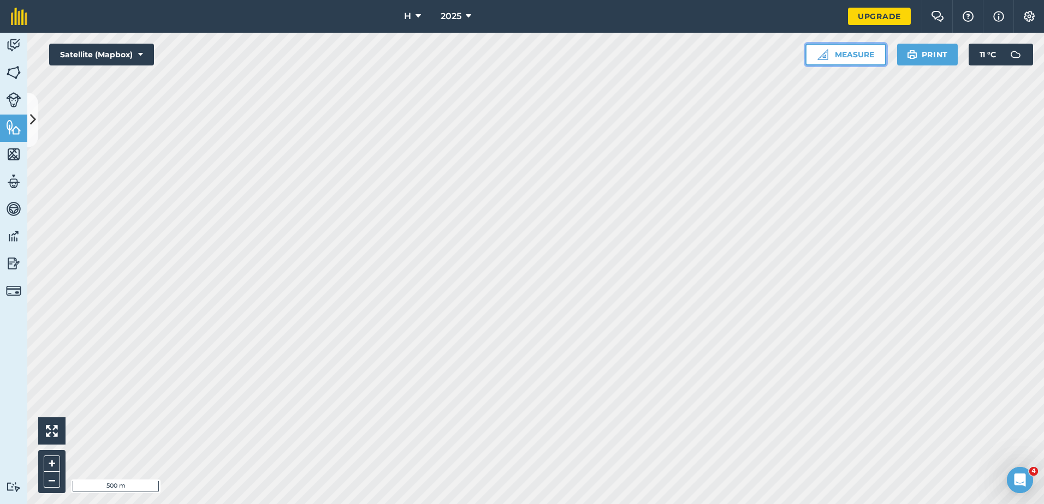
click at [845, 49] on button "Measure" at bounding box center [845, 55] width 81 height 22
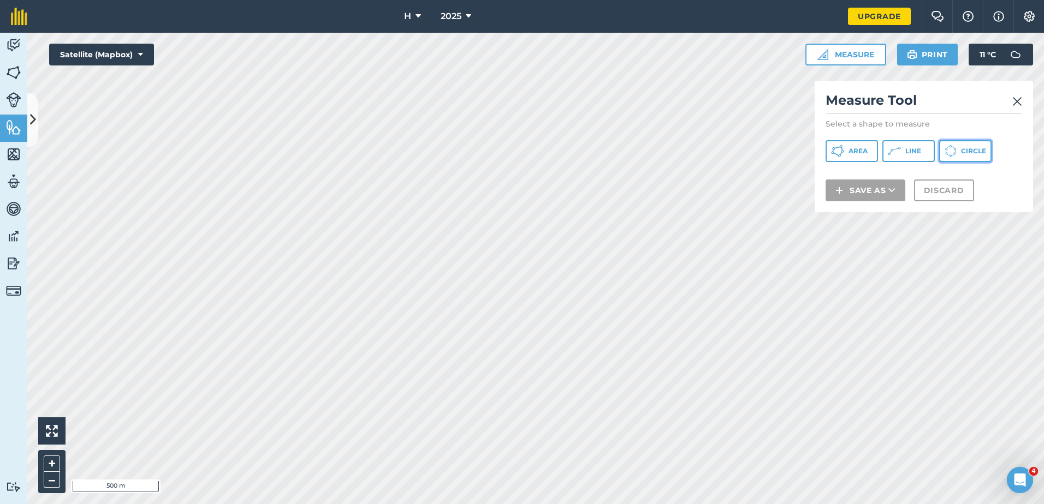
click at [844, 149] on icon at bounding box center [837, 151] width 13 height 13
click at [1022, 104] on div "Measure Tool Select a shape to measure Area Line Circle Save as Discard" at bounding box center [923, 147] width 218 height 132
click at [1015, 105] on img at bounding box center [1017, 101] width 10 height 13
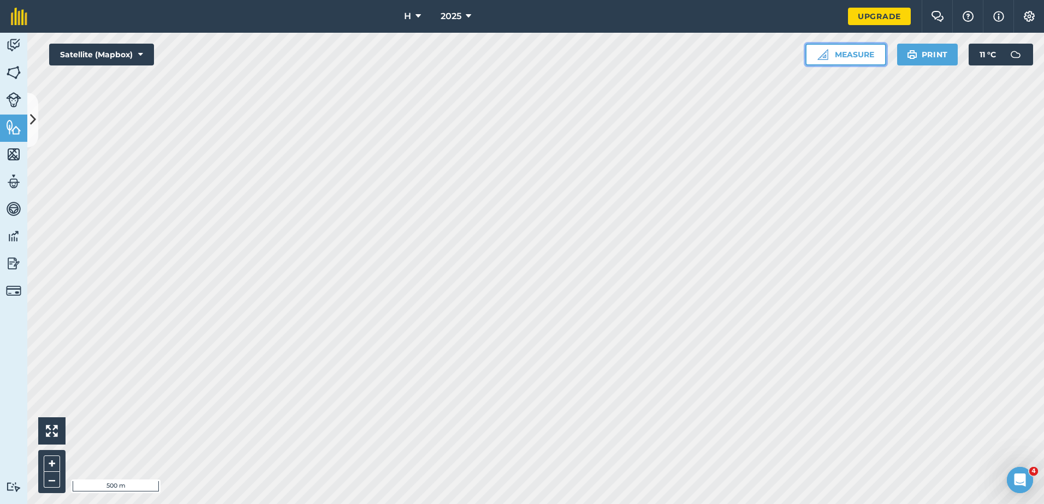
click at [863, 53] on button "Measure" at bounding box center [845, 55] width 81 height 22
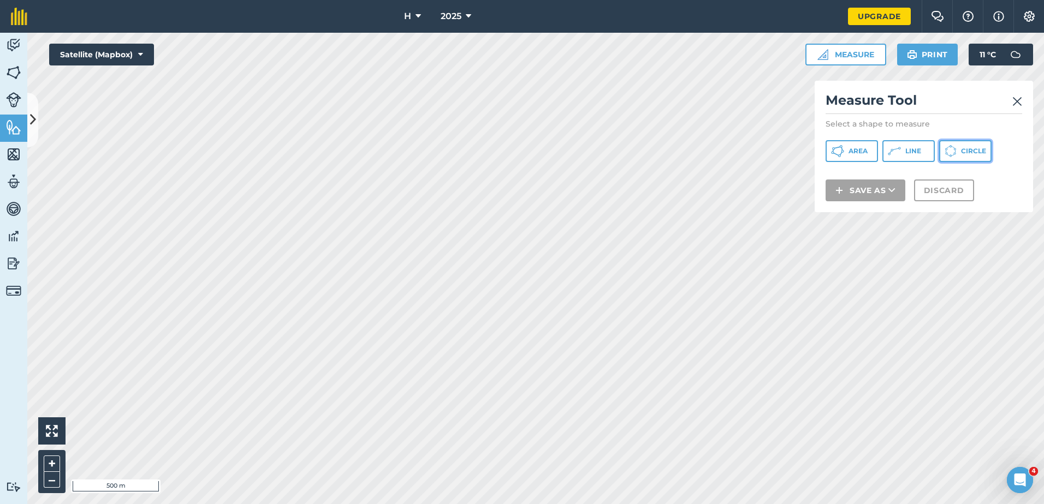
click at [970, 154] on span "Circle" at bounding box center [973, 151] width 25 height 9
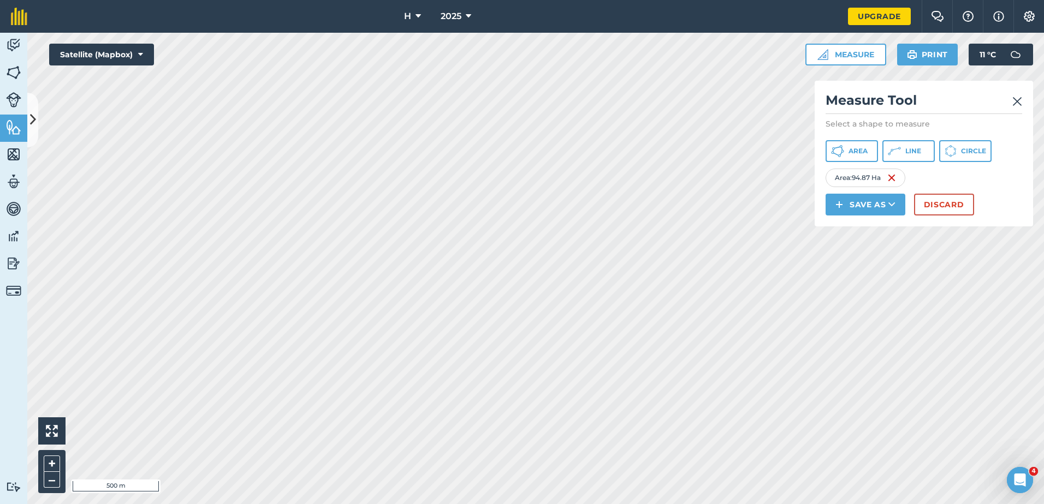
click at [1020, 102] on img at bounding box center [1017, 101] width 10 height 13
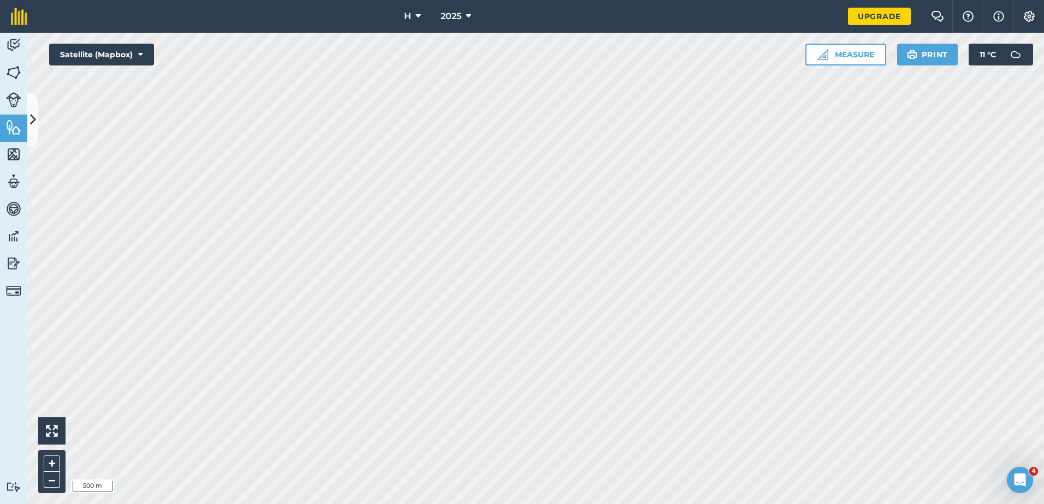
click at [493, 0] on html "H 2025 Upgrade Farm Chat Help Info Settings Map printing is not available on ou…" at bounding box center [522, 252] width 1044 height 504
click at [546, 11] on div "H 2025 Upgrade Farm Chat Help Info Settings Map printing is not available on ou…" at bounding box center [522, 252] width 1044 height 504
